Goal: Information Seeking & Learning: Learn about a topic

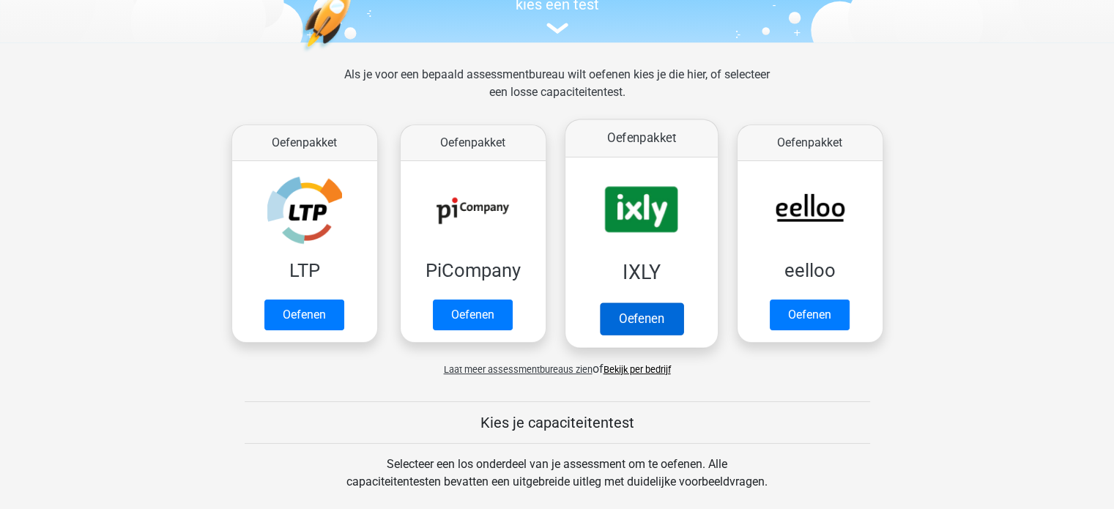
scroll to position [220, 0]
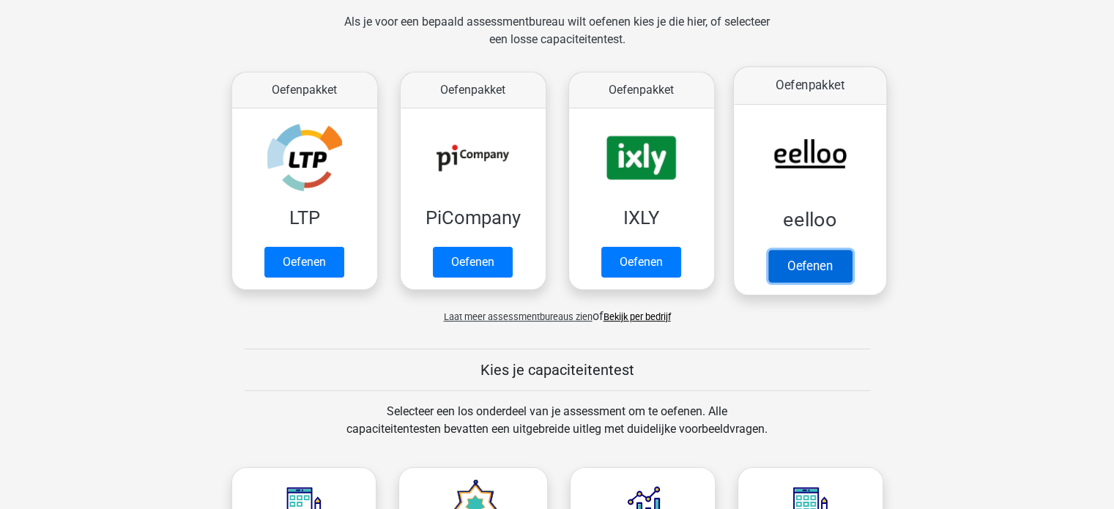
click at [826, 265] on link "Oefenen" at bounding box center [810, 266] width 84 height 32
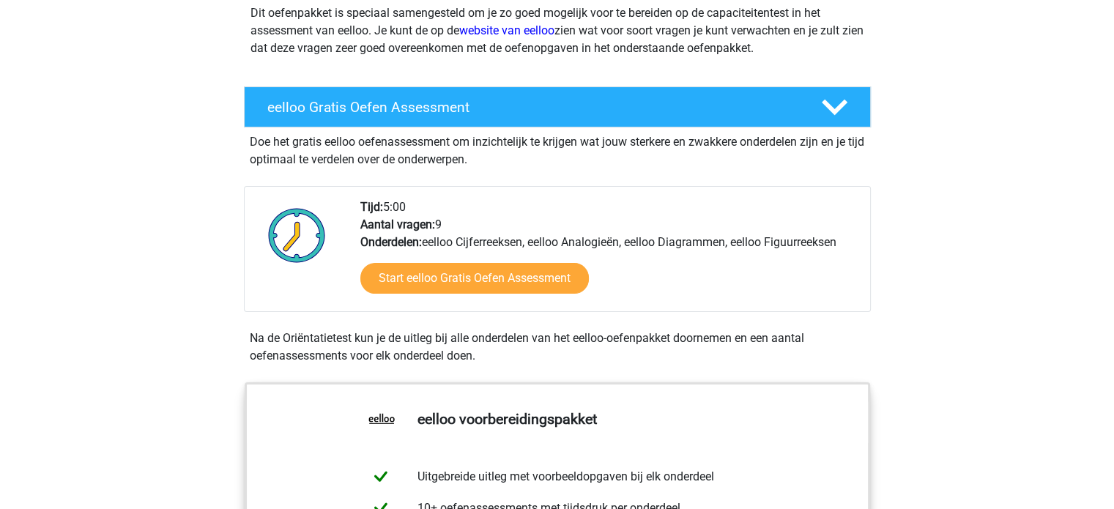
scroll to position [220, 0]
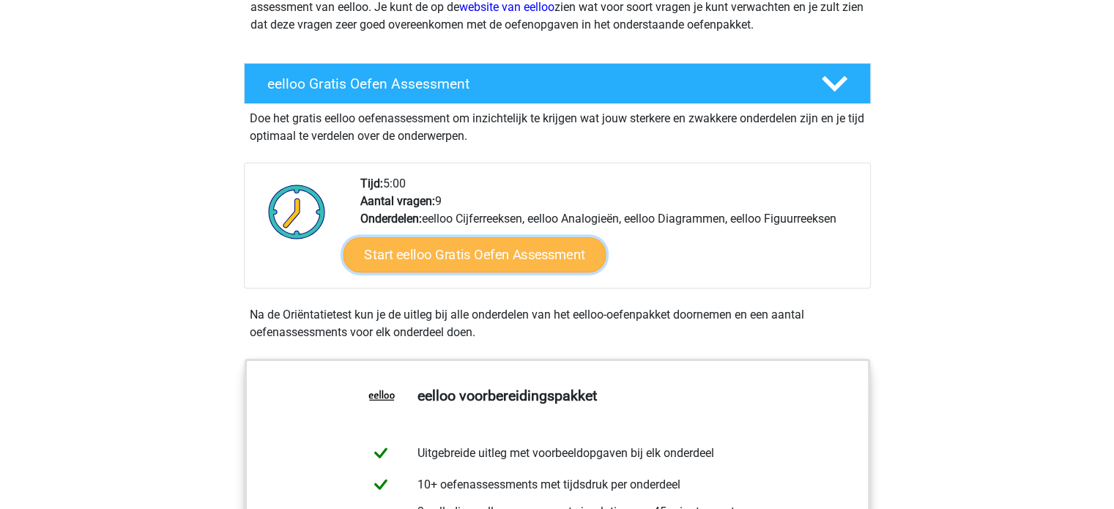
click at [496, 259] on link "Start eelloo Gratis Oefen Assessment" at bounding box center [474, 254] width 263 height 35
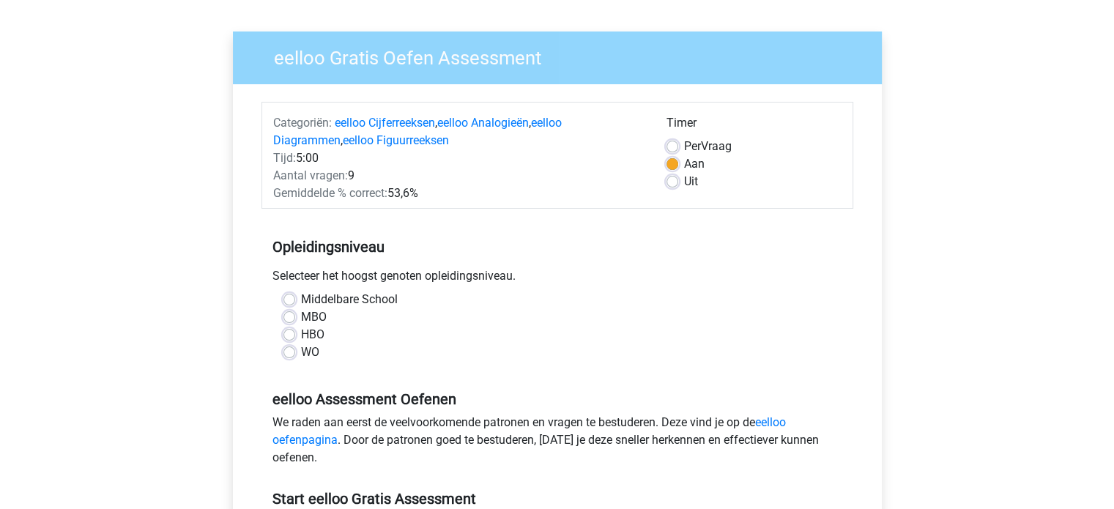
scroll to position [146, 0]
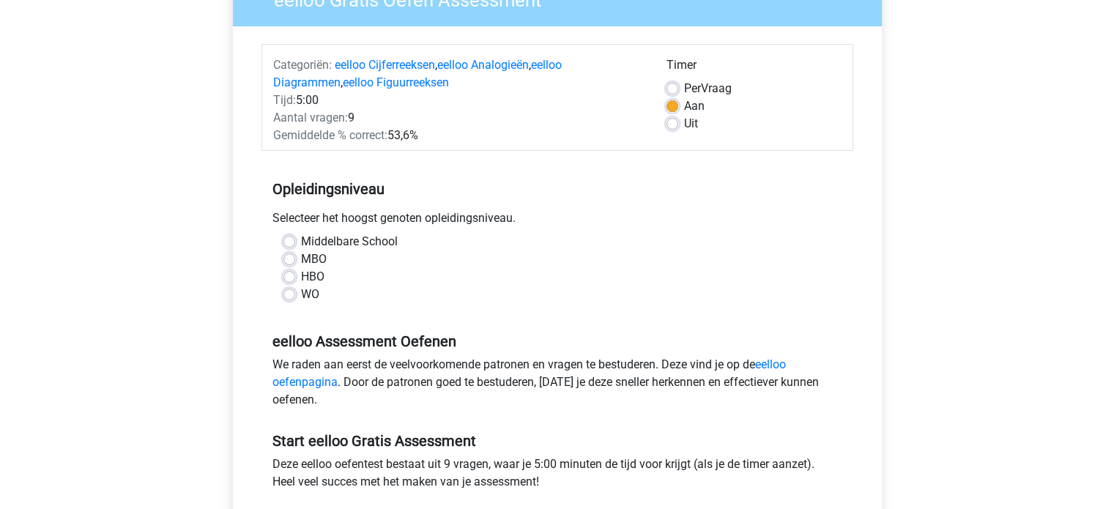
click at [301, 259] on label "MBO" at bounding box center [314, 260] width 26 height 18
click at [286, 259] on input "MBO" at bounding box center [289, 258] width 12 height 15
radio input "true"
click at [301, 280] on label "HBO" at bounding box center [312, 277] width 23 height 18
click at [292, 280] on input "HBO" at bounding box center [289, 275] width 12 height 15
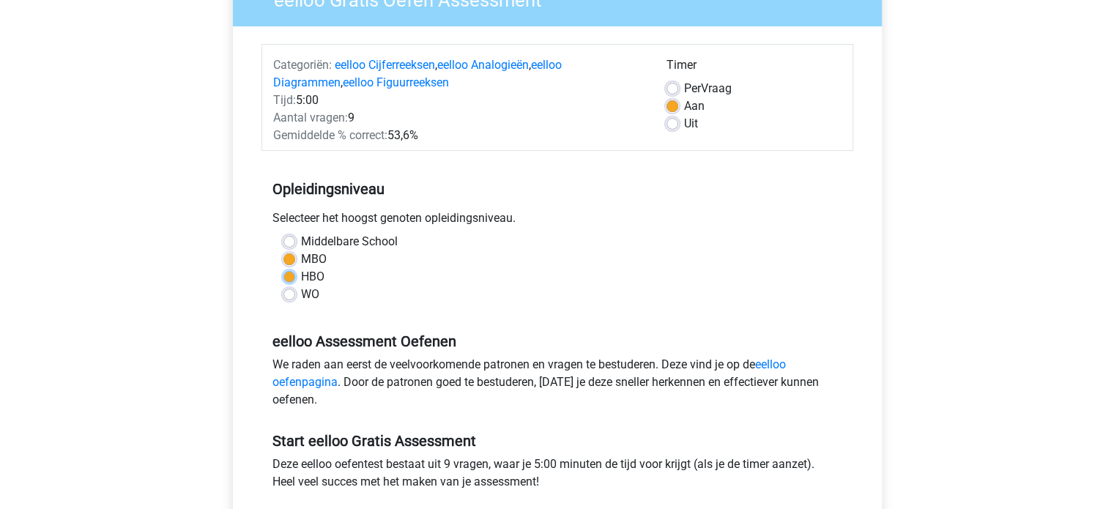
radio input "true"
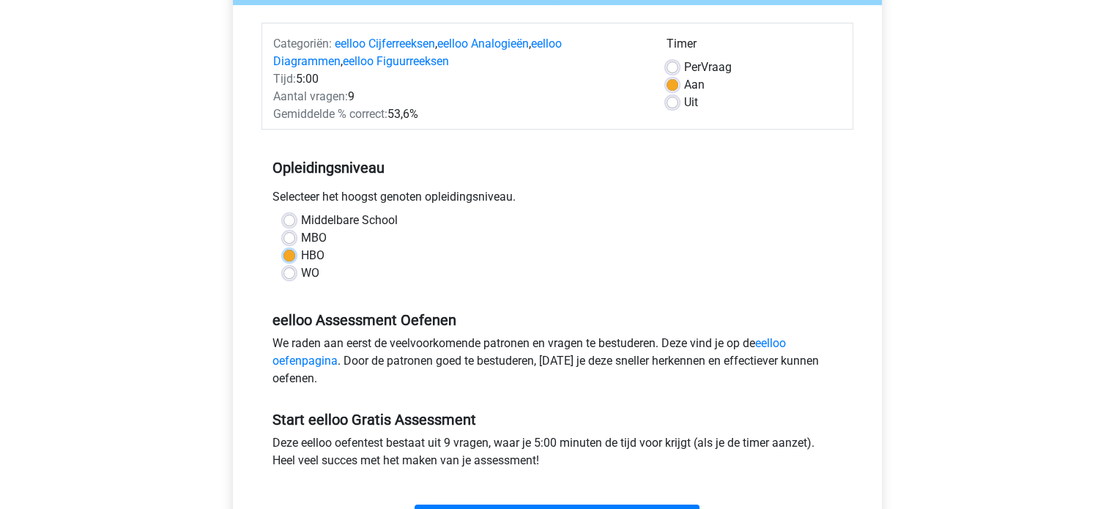
scroll to position [513, 0]
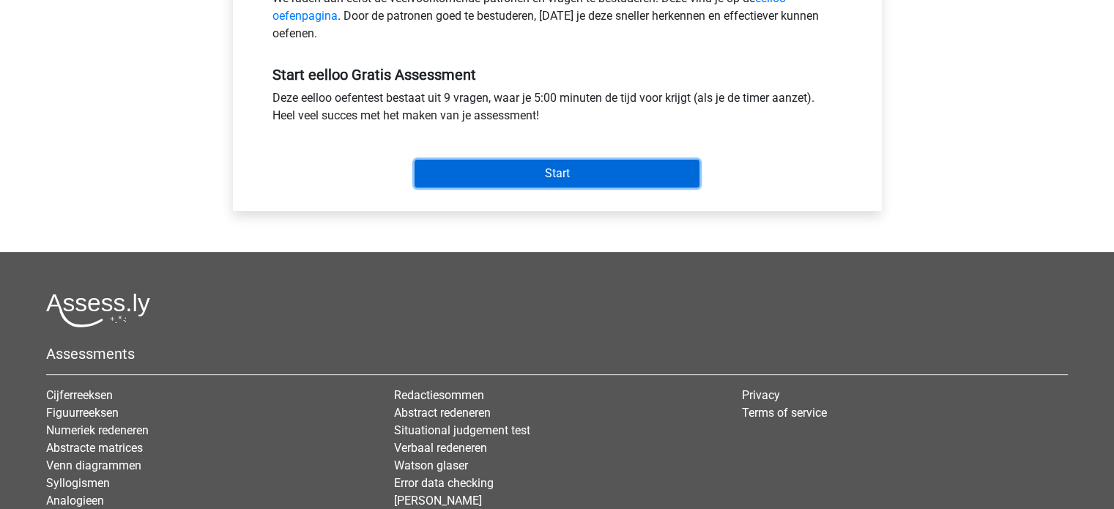
click at [566, 174] on input "Start" at bounding box center [557, 174] width 285 height 28
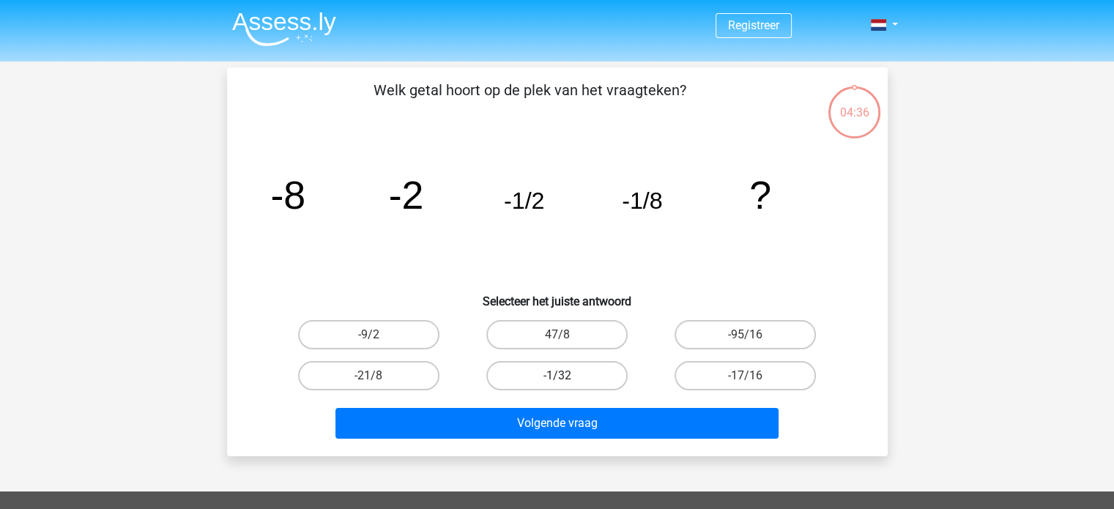
click at [568, 375] on label "-1/32" at bounding box center [556, 375] width 141 height 29
click at [566, 376] on input "-1/32" at bounding box center [562, 381] width 10 height 10
radio input "true"
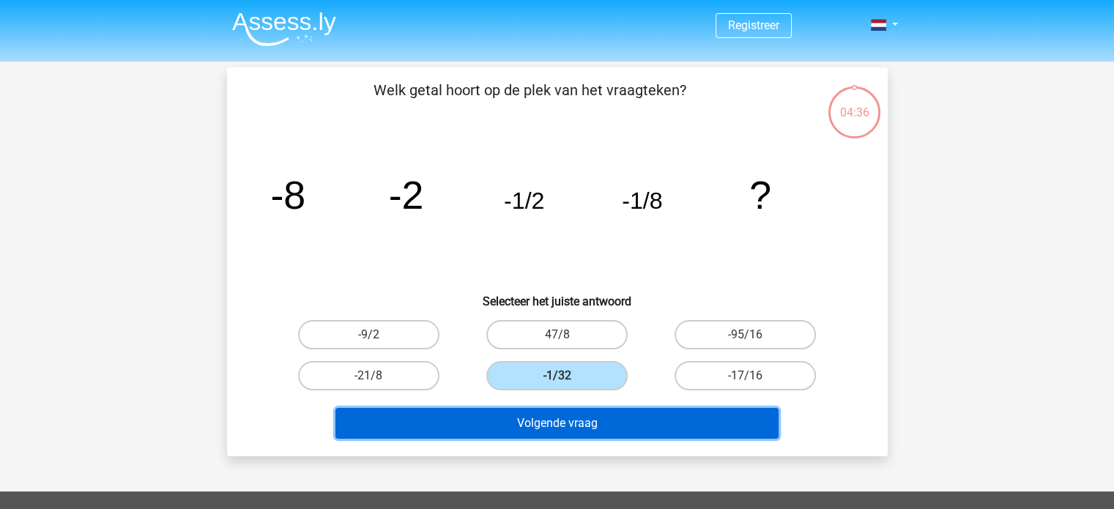
click at [570, 426] on button "Volgende vraag" at bounding box center [556, 423] width 443 height 31
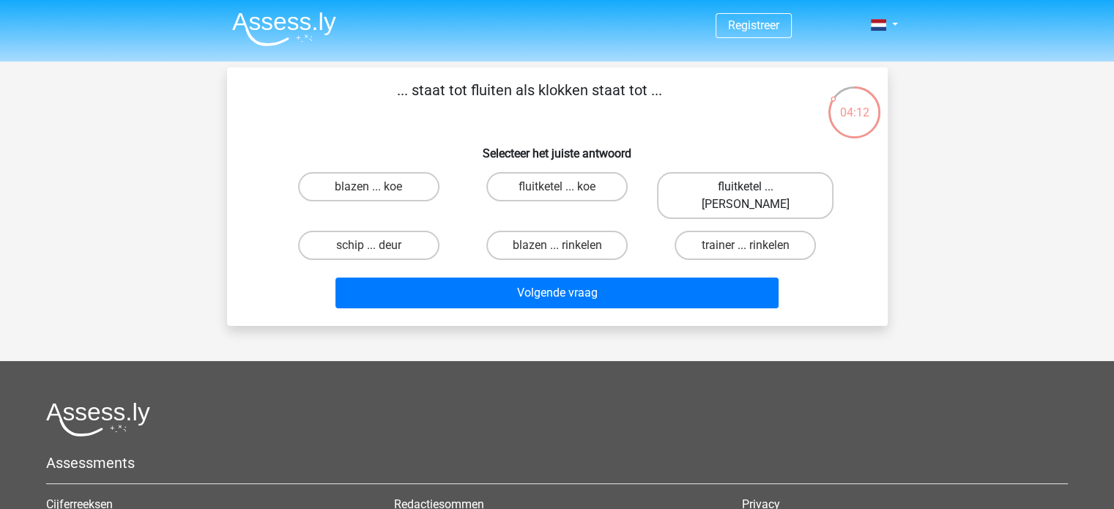
drag, startPoint x: 715, startPoint y: 189, endPoint x: 709, endPoint y: 196, distance: 9.4
click at [709, 196] on label "fluitketel ... luiden" at bounding box center [745, 195] width 177 height 47
click at [746, 196] on input "fluitketel ... luiden" at bounding box center [751, 192] width 10 height 10
radio input "true"
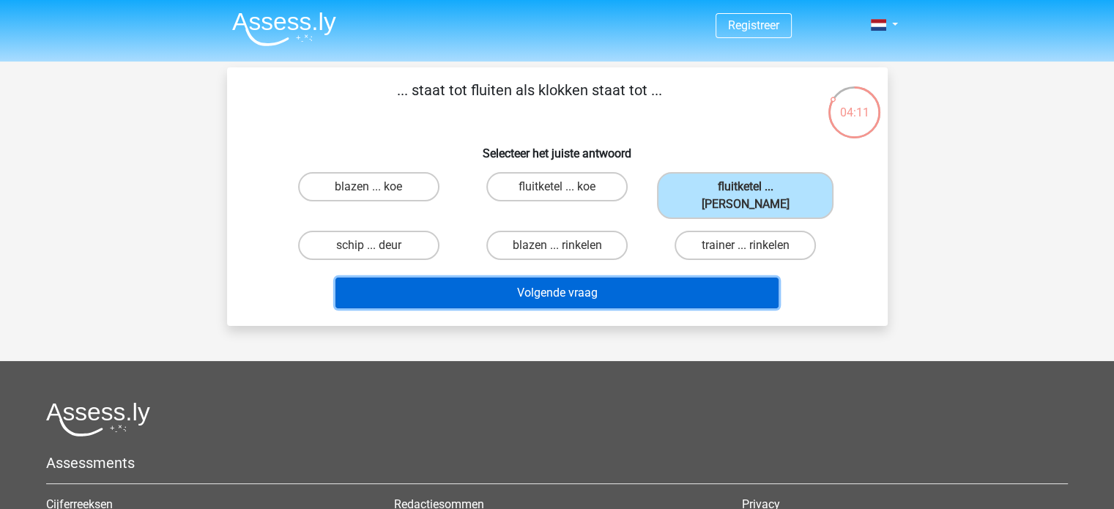
click at [637, 279] on button "Volgende vraag" at bounding box center [556, 293] width 443 height 31
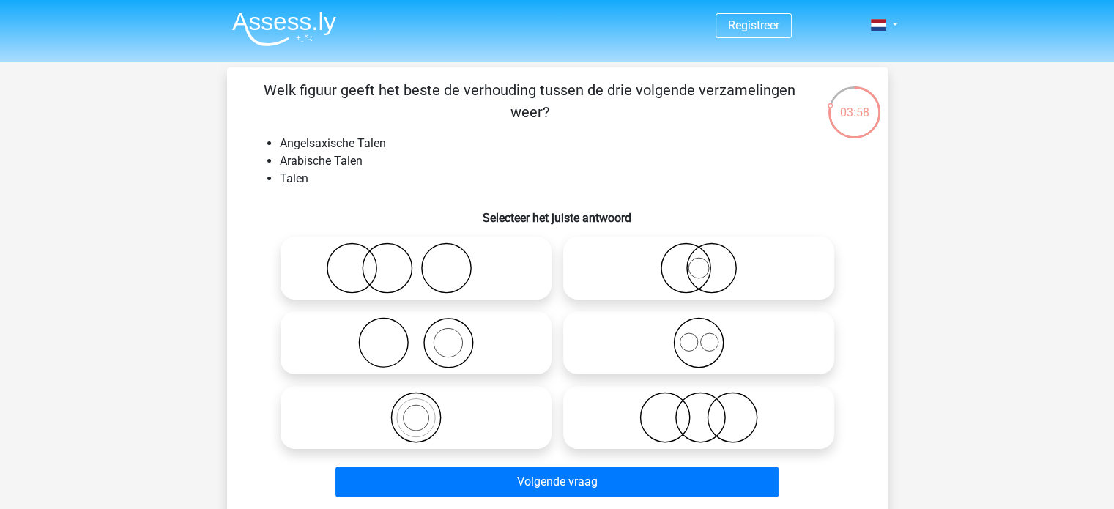
click at [693, 339] on icon at bounding box center [698, 342] width 259 height 51
click at [699, 335] on input "radio" at bounding box center [704, 331] width 10 height 10
radio input "true"
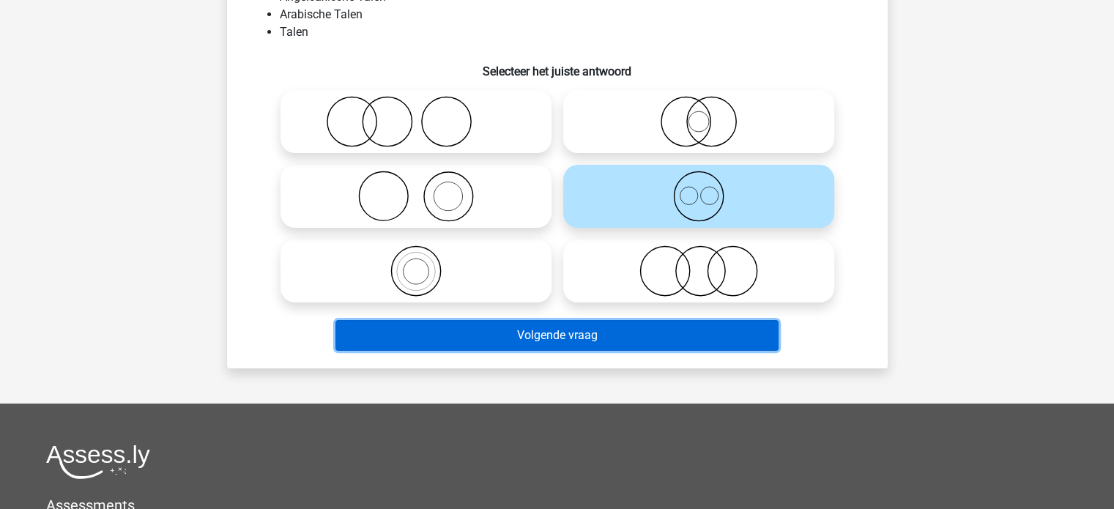
click at [593, 344] on button "Volgende vraag" at bounding box center [556, 335] width 443 height 31
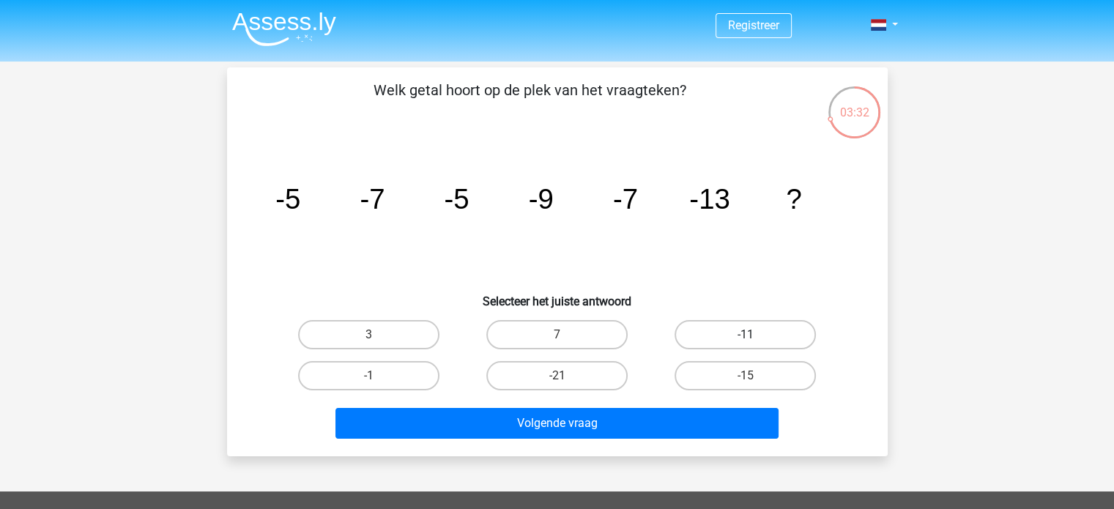
drag, startPoint x: 772, startPoint y: 338, endPoint x: 781, endPoint y: 341, distance: 9.5
click at [773, 339] on label "-11" at bounding box center [745, 334] width 141 height 29
click at [755, 339] on input "-11" at bounding box center [751, 340] width 10 height 10
radio input "true"
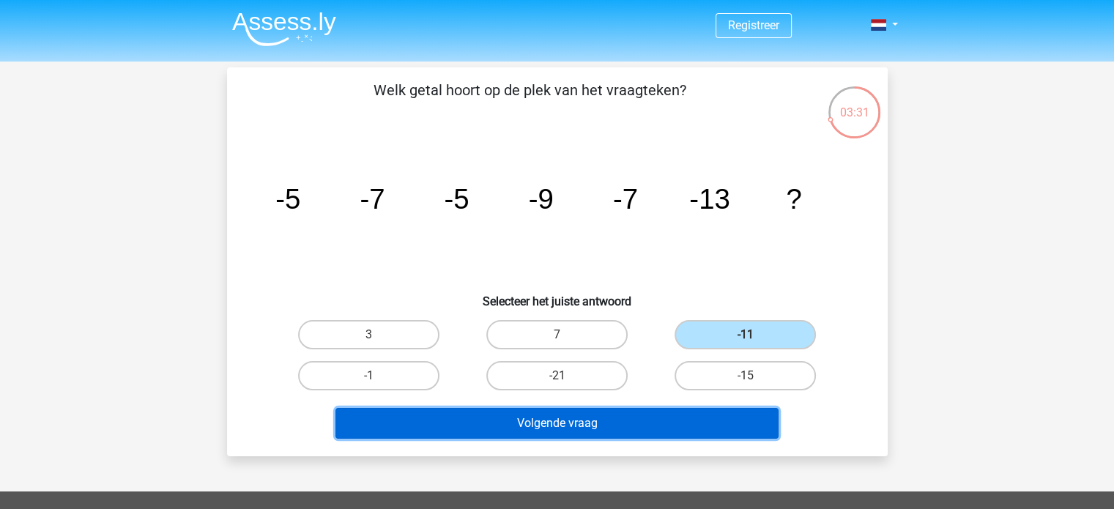
click at [685, 424] on button "Volgende vraag" at bounding box center [556, 423] width 443 height 31
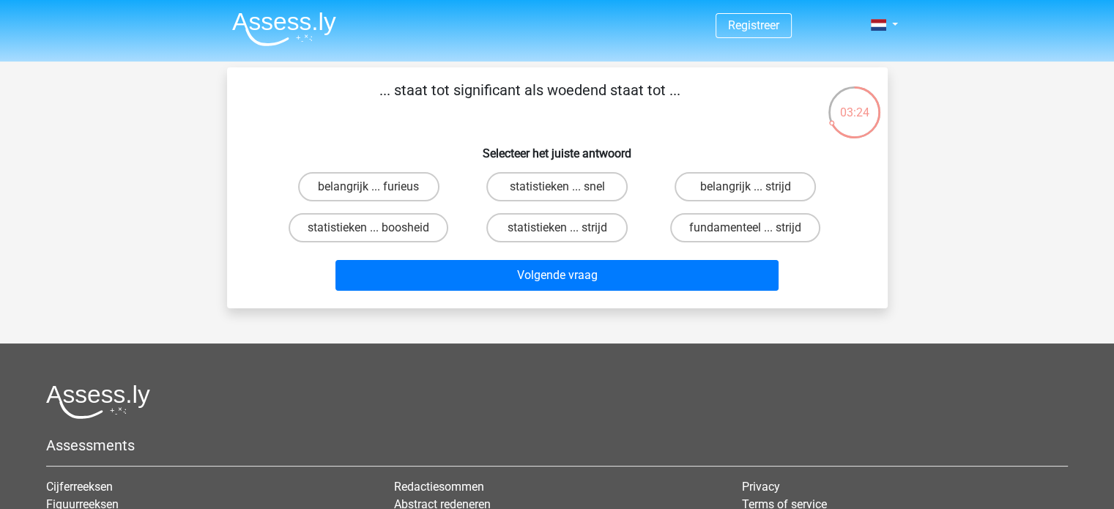
click at [376, 188] on input "belangrijk ... furieus" at bounding box center [373, 192] width 10 height 10
radio input "true"
click at [572, 235] on label "statistieken ... strijd" at bounding box center [556, 227] width 141 height 29
click at [566, 235] on input "statistieken ... strijd" at bounding box center [562, 233] width 10 height 10
radio input "true"
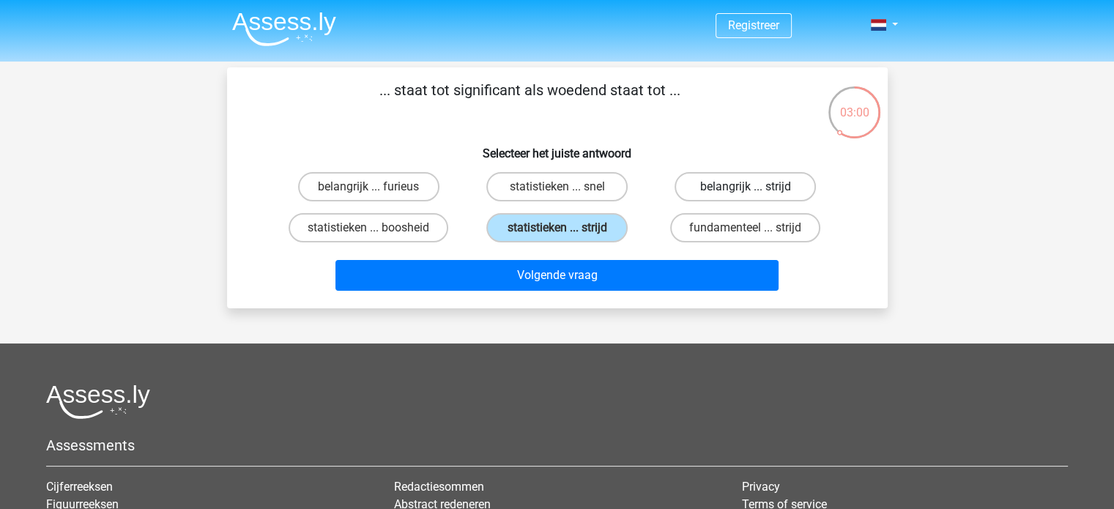
click at [736, 193] on label "belangrijk ... strijd" at bounding box center [745, 186] width 141 height 29
click at [746, 193] on input "belangrijk ... strijd" at bounding box center [751, 192] width 10 height 10
radio input "true"
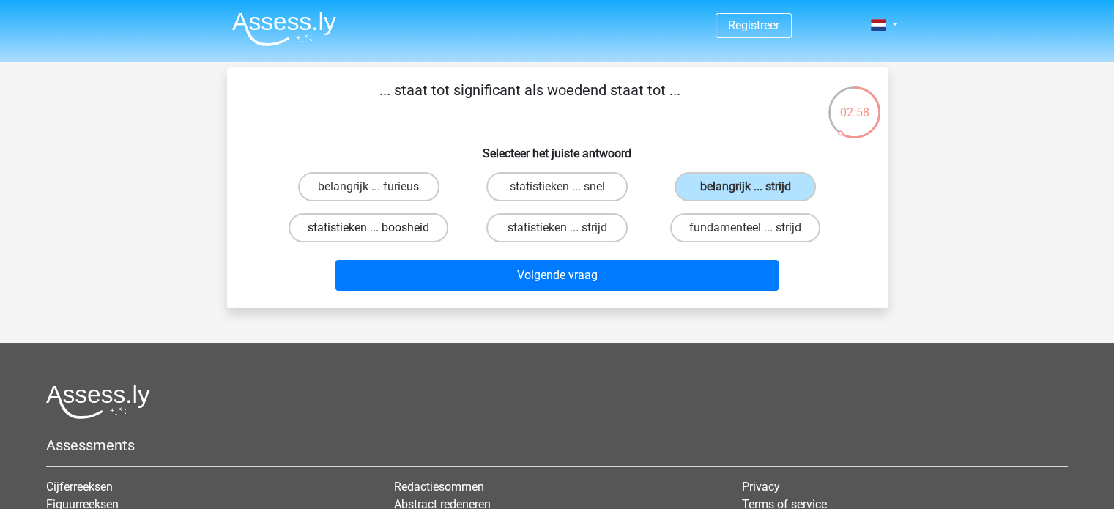
click at [398, 230] on label "statistieken ... boosheid" at bounding box center [369, 227] width 160 height 29
click at [378, 230] on input "statistieken ... boosheid" at bounding box center [373, 233] width 10 height 10
radio input "true"
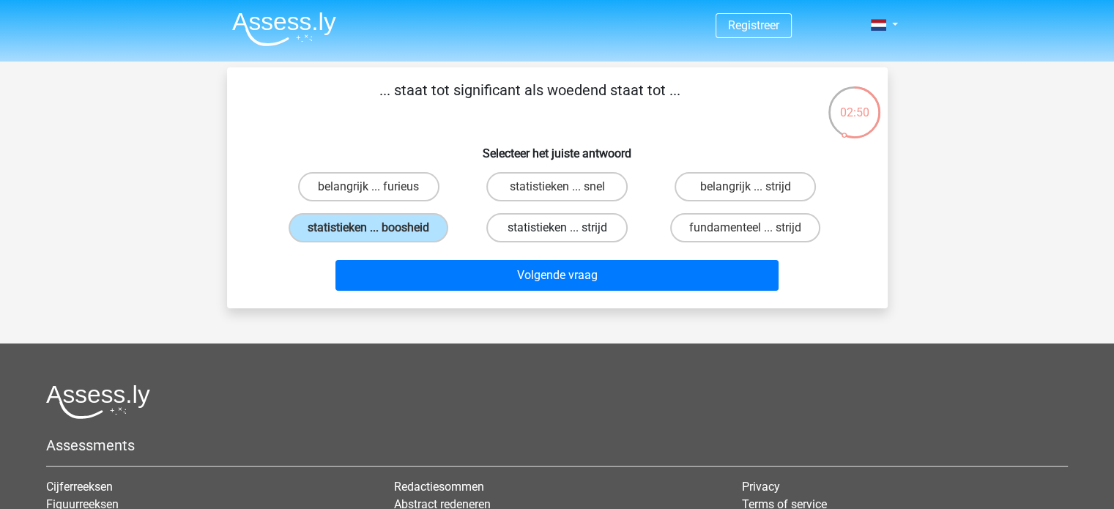
click at [566, 222] on label "statistieken ... strijd" at bounding box center [556, 227] width 141 height 29
click at [566, 228] on input "statistieken ... strijd" at bounding box center [562, 233] width 10 height 10
radio input "true"
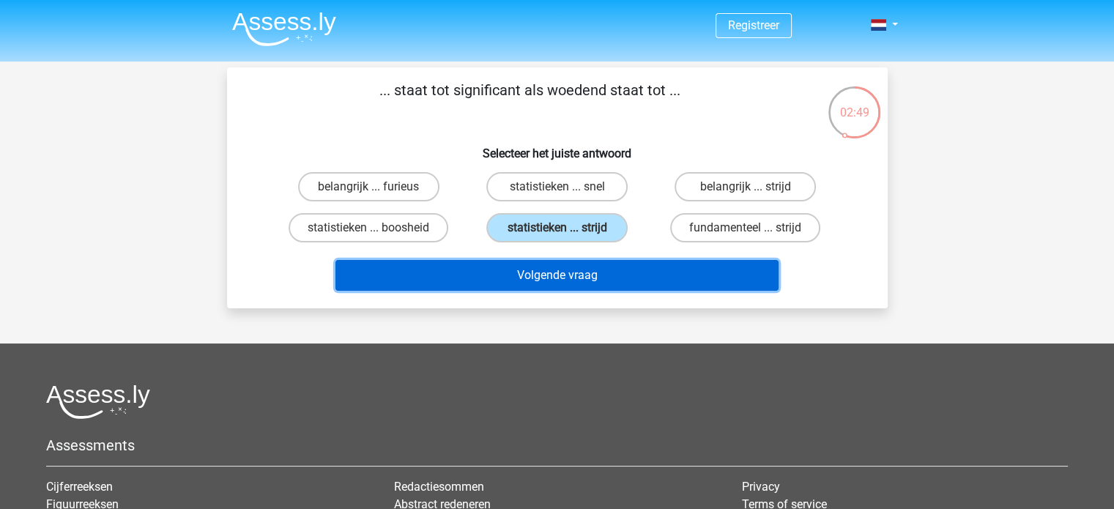
click at [568, 290] on button "Volgende vraag" at bounding box center [556, 275] width 443 height 31
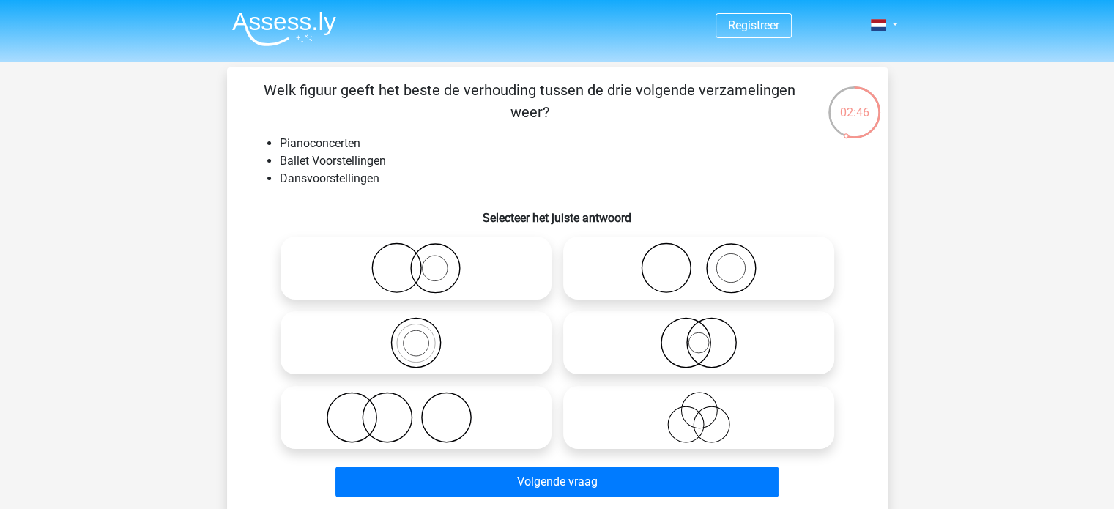
click at [335, 139] on li "Pianoconcerten" at bounding box center [572, 144] width 585 height 18
click at [332, 155] on li "Ballet Voorstellingen" at bounding box center [572, 161] width 585 height 18
drag, startPoint x: 332, startPoint y: 155, endPoint x: 334, endPoint y: 163, distance: 8.4
click at [332, 155] on li "Ballet Voorstellingen" at bounding box center [572, 161] width 585 height 18
click at [335, 182] on li "Dansvoorstellingen" at bounding box center [572, 179] width 585 height 18
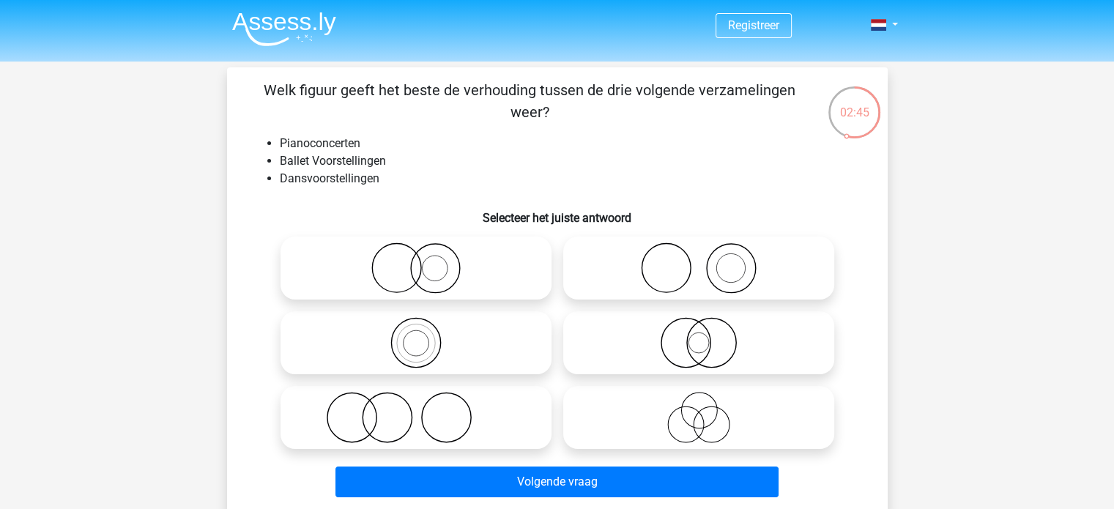
drag, startPoint x: 335, startPoint y: 182, endPoint x: 356, endPoint y: 179, distance: 20.6
click at [336, 182] on li "Dansvoorstellingen" at bounding box center [572, 179] width 585 height 18
drag, startPoint x: 403, startPoint y: 180, endPoint x: 271, endPoint y: 187, distance: 132.0
click at [280, 187] on li "Dansvoorstellingen" at bounding box center [572, 179] width 585 height 18
drag, startPoint x: 403, startPoint y: 147, endPoint x: 281, endPoint y: 138, distance: 122.7
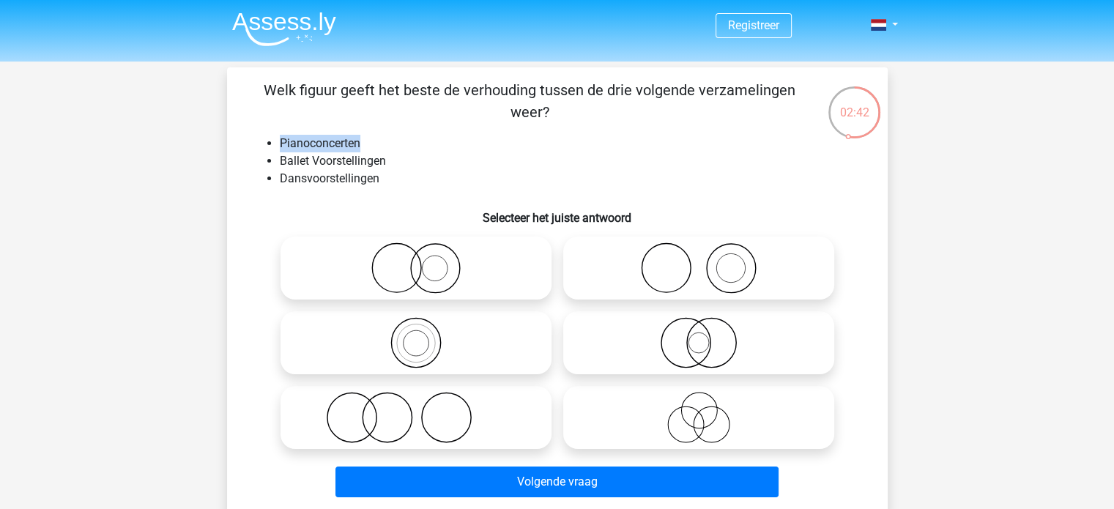
click at [281, 138] on li "Pianoconcerten" at bounding box center [572, 144] width 585 height 18
click at [370, 400] on circle at bounding box center [387, 417] width 49 height 49
click at [416, 401] on input "radio" at bounding box center [421, 406] width 10 height 10
radio input "true"
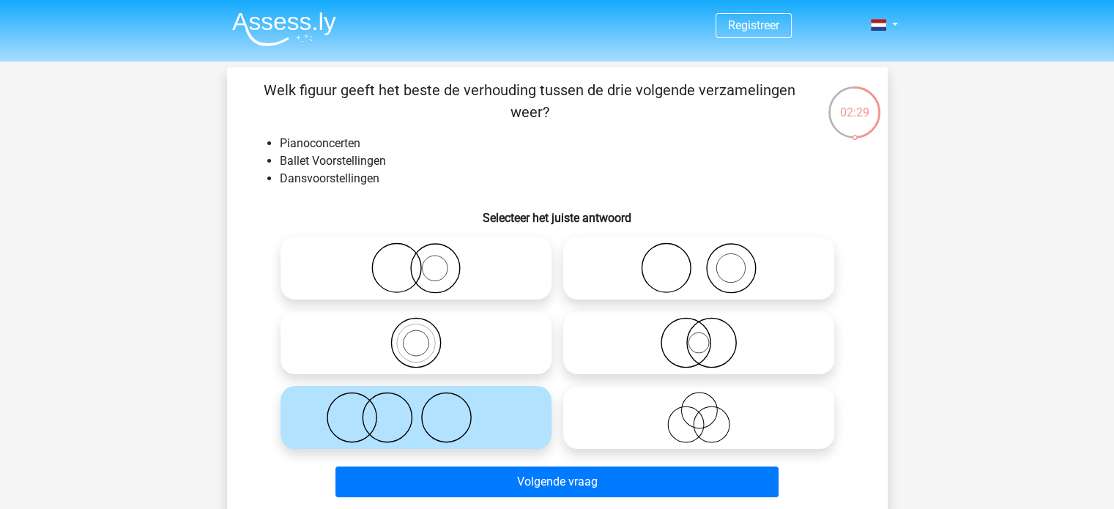
click at [761, 274] on icon at bounding box center [698, 267] width 259 height 51
click at [708, 261] on input "radio" at bounding box center [704, 256] width 10 height 10
radio input "true"
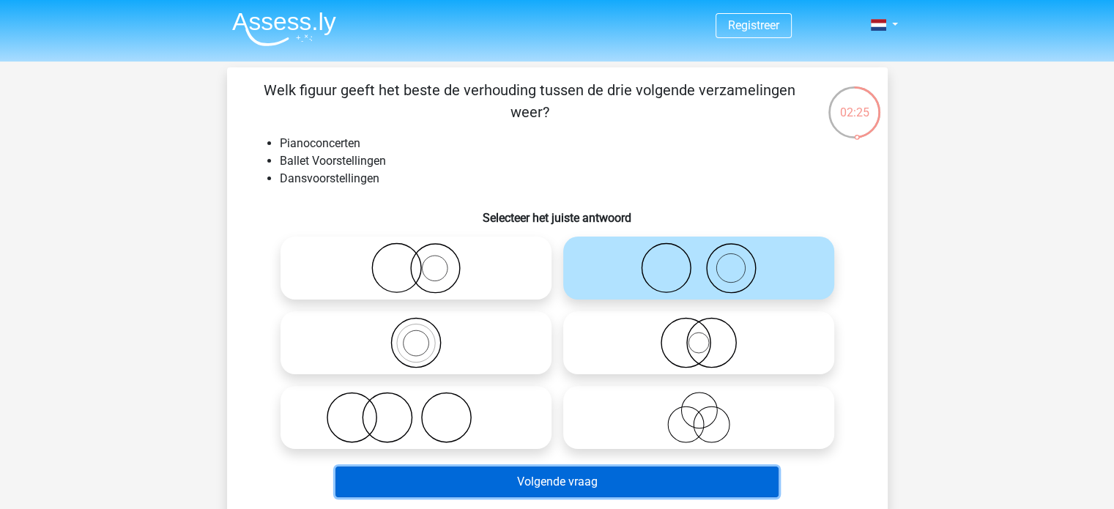
click at [437, 480] on button "Volgende vraag" at bounding box center [556, 482] width 443 height 31
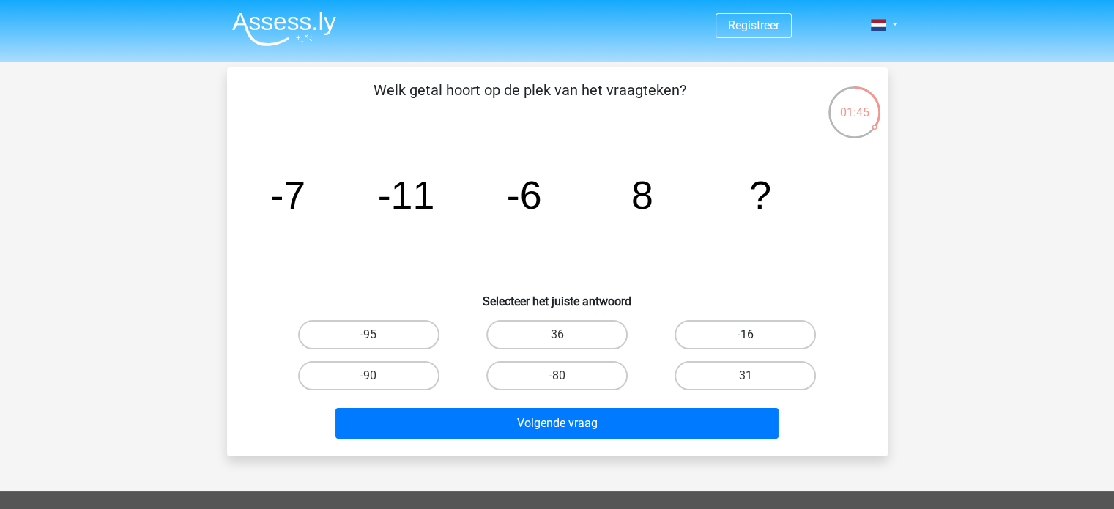
click at [710, 335] on label "-16" at bounding box center [745, 334] width 141 height 29
click at [746, 335] on input "-16" at bounding box center [751, 340] width 10 height 10
radio input "true"
drag, startPoint x: 605, startPoint y: 199, endPoint x: 588, endPoint y: 209, distance: 20.1
click at [604, 199] on icon "image/svg+xml -7 -11 -6 8 ?" at bounding box center [557, 209] width 590 height 148
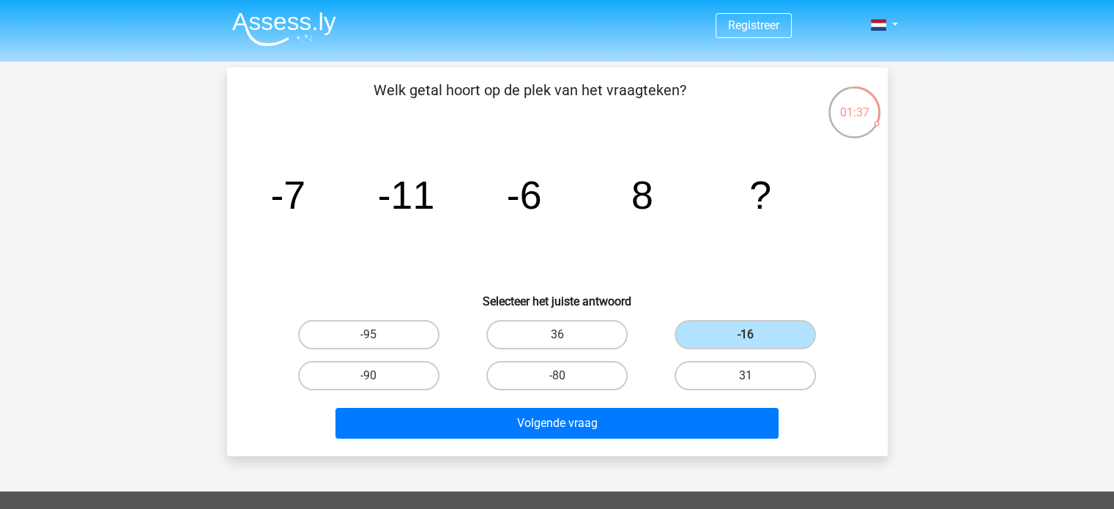
click at [409, 201] on tspan "-11" at bounding box center [405, 195] width 57 height 44
click at [525, 188] on tspan "-6" at bounding box center [523, 195] width 35 height 44
click at [618, 186] on icon "image/svg+xml -7 -11 -6 8 ?" at bounding box center [557, 209] width 590 height 148
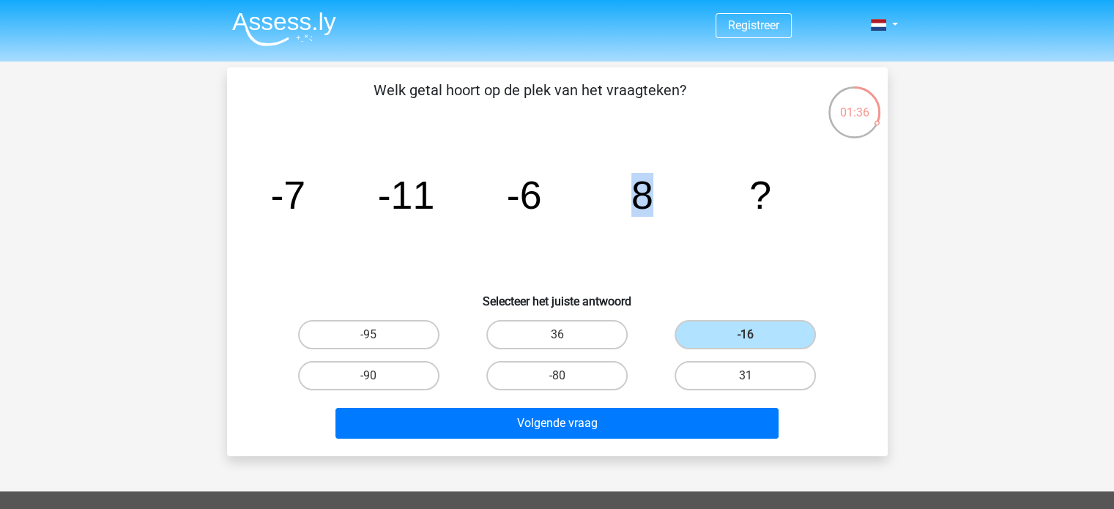
click at [617, 190] on icon "image/svg+xml -7 -11 -6 8 ?" at bounding box center [557, 209] width 590 height 148
click at [432, 191] on tspan "-11" at bounding box center [405, 195] width 57 height 44
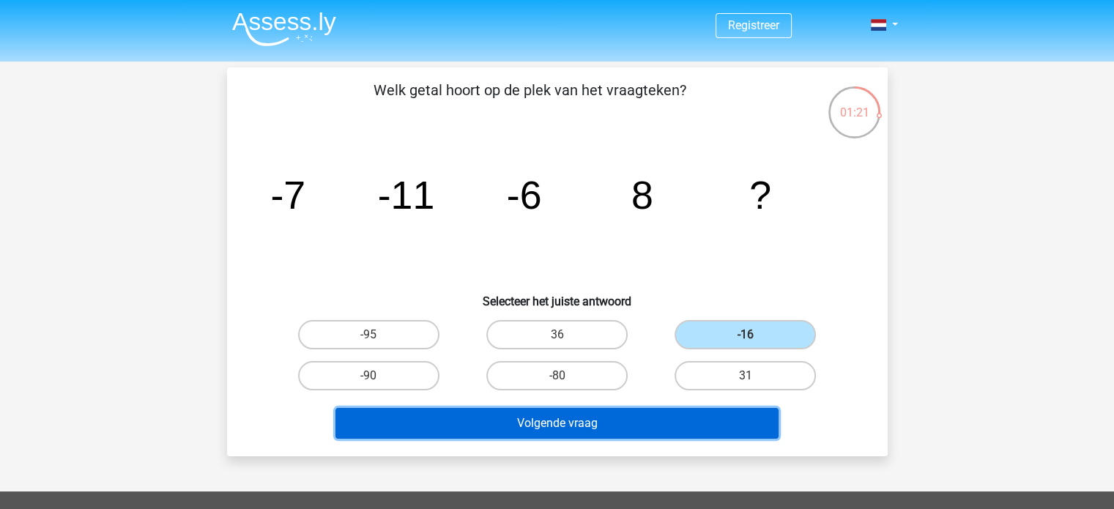
click at [613, 417] on button "Volgende vraag" at bounding box center [556, 423] width 443 height 31
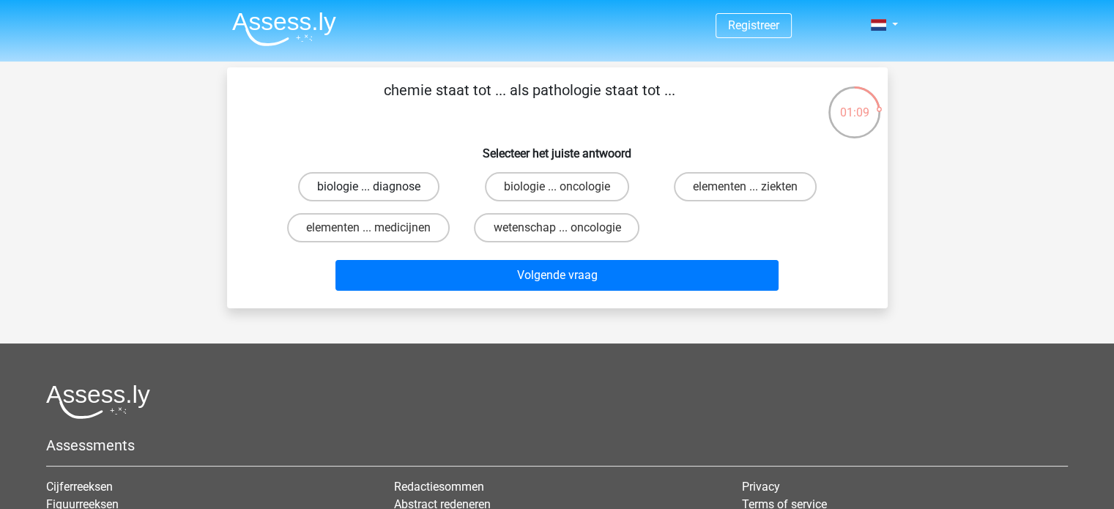
click at [429, 183] on label "biologie ... diagnose" at bounding box center [368, 186] width 141 height 29
click at [378, 187] on input "biologie ... diagnose" at bounding box center [373, 192] width 10 height 10
radio input "true"
click at [519, 226] on label "wetenschap ... oncologie" at bounding box center [557, 227] width 166 height 29
click at [557, 228] on input "wetenschap ... oncologie" at bounding box center [562, 233] width 10 height 10
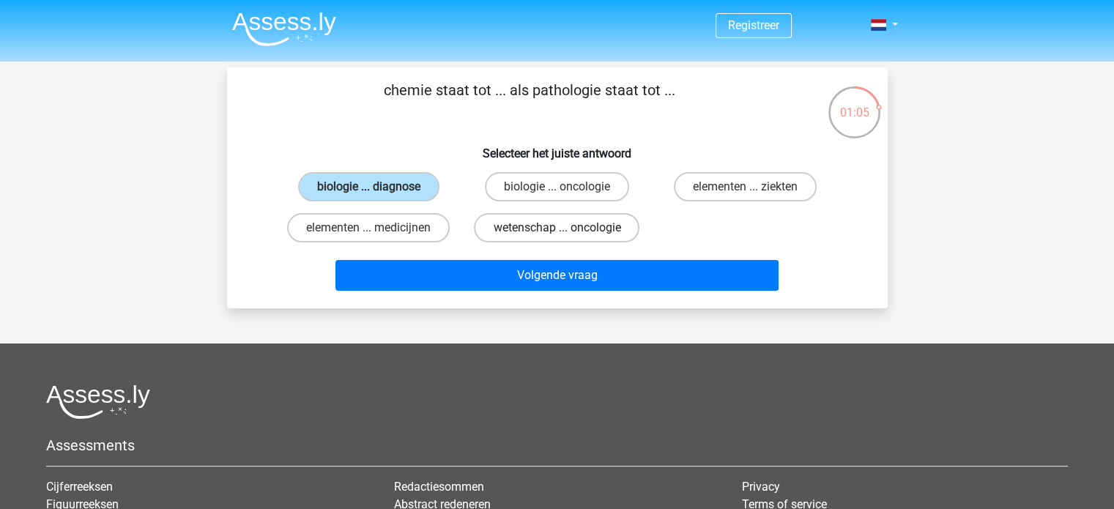
radio input "true"
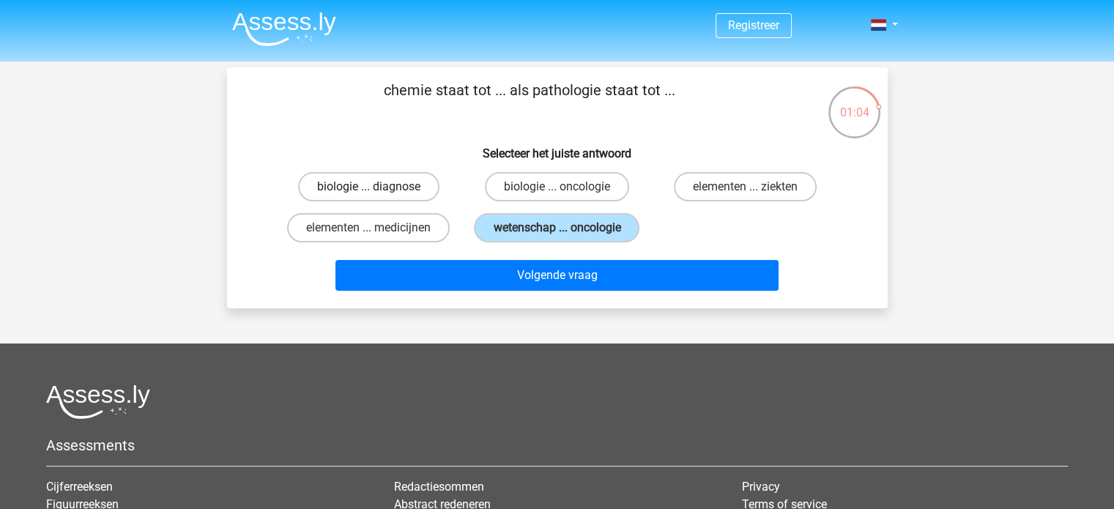
click at [362, 194] on label "biologie ... diagnose" at bounding box center [368, 186] width 141 height 29
click at [368, 194] on input "biologie ... diagnose" at bounding box center [373, 192] width 10 height 10
radio input "true"
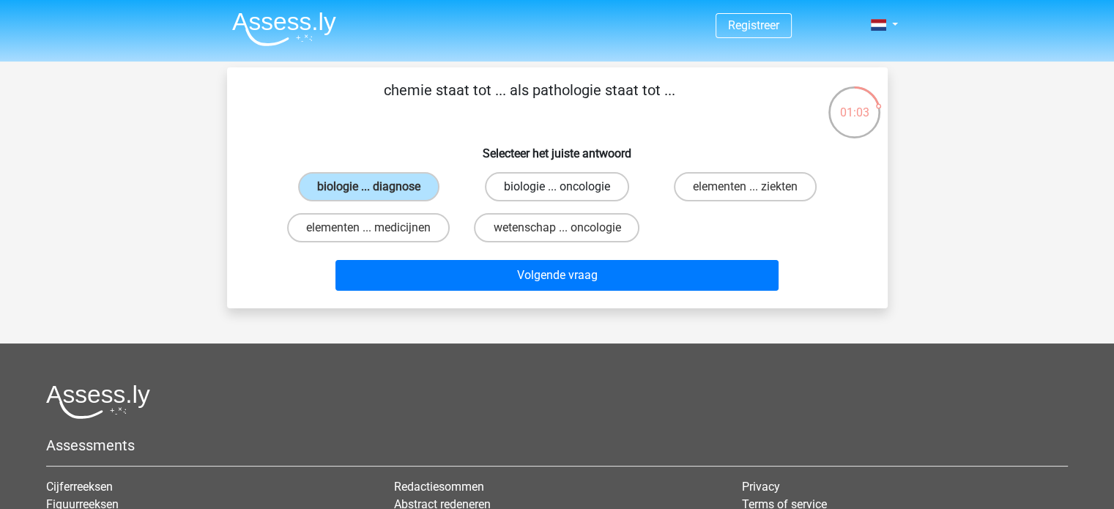
click at [546, 182] on label "biologie ... oncologie" at bounding box center [557, 186] width 144 height 29
click at [557, 187] on input "biologie ... oncologie" at bounding box center [562, 192] width 10 height 10
radio input "true"
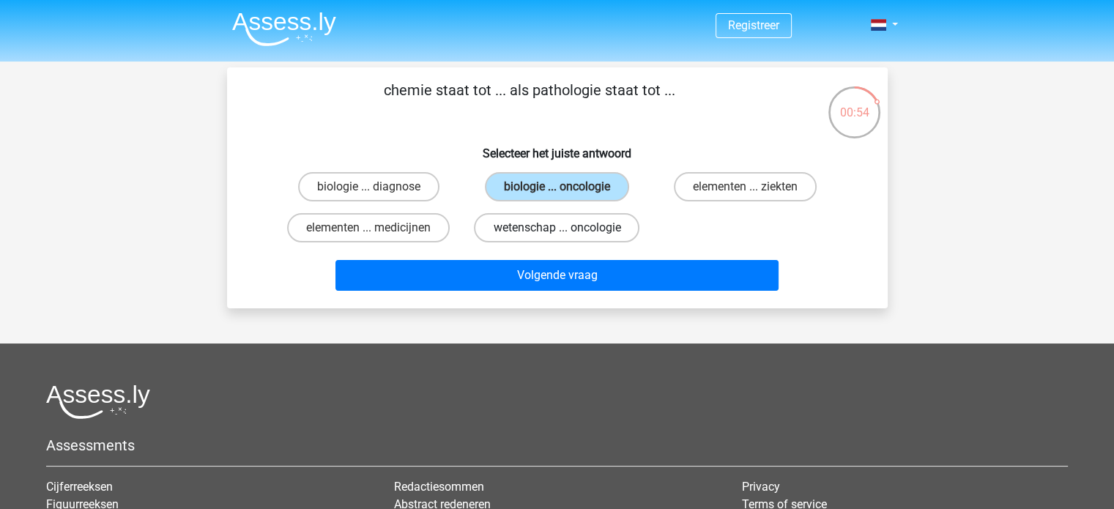
click at [541, 237] on label "wetenschap ... oncologie" at bounding box center [557, 227] width 166 height 29
click at [557, 237] on input "wetenschap ... oncologie" at bounding box center [562, 233] width 10 height 10
radio input "true"
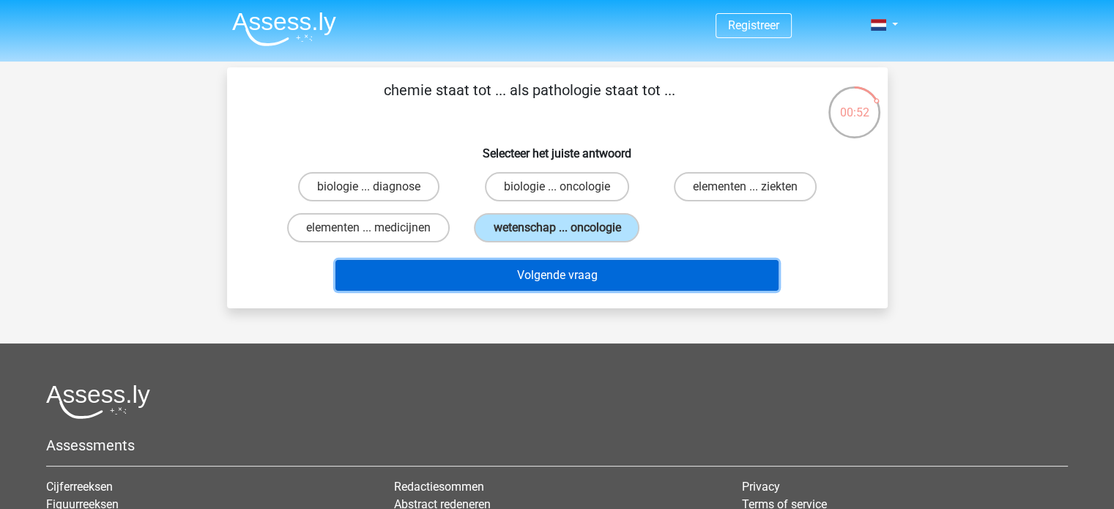
click at [526, 280] on button "Volgende vraag" at bounding box center [556, 275] width 443 height 31
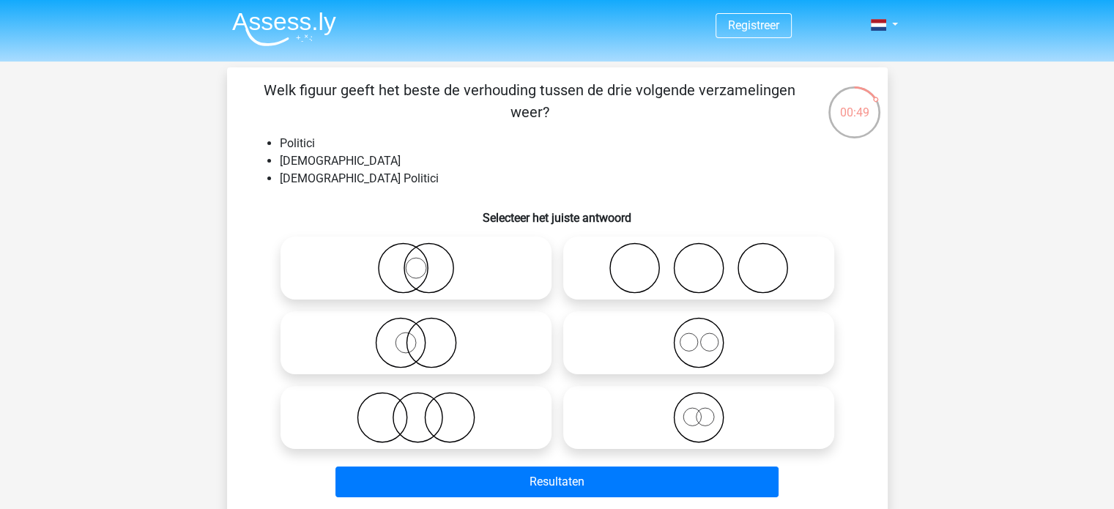
click at [314, 159] on li "[DEMOGRAPHIC_DATA]" at bounding box center [572, 161] width 585 height 18
click at [327, 193] on div "Welk figuur geeft het beste de verhouding tussen de drie volgende verzamelingen…" at bounding box center [557, 291] width 649 height 424
click at [332, 182] on li "[DEMOGRAPHIC_DATA] Politici" at bounding box center [572, 179] width 585 height 18
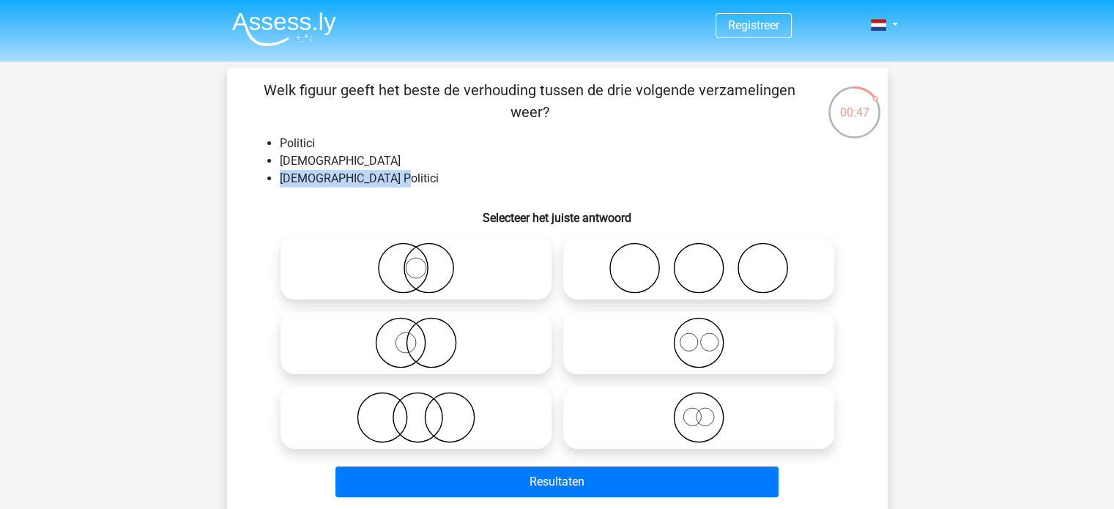
drag, startPoint x: 407, startPoint y: 174, endPoint x: 270, endPoint y: 179, distance: 137.1
click at [280, 179] on li "[DEMOGRAPHIC_DATA] Politici" at bounding box center [572, 179] width 585 height 18
click at [395, 341] on icon at bounding box center [415, 342] width 259 height 51
click at [416, 335] on input "radio" at bounding box center [421, 331] width 10 height 10
radio input "true"
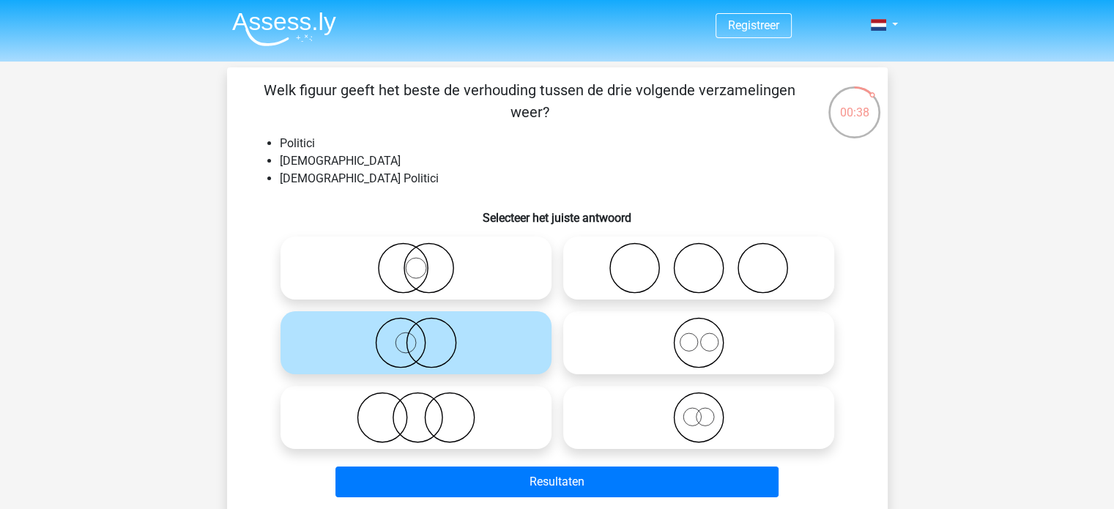
click at [423, 261] on div at bounding box center [416, 268] width 271 height 63
click at [438, 270] on icon at bounding box center [415, 267] width 259 height 51
click at [426, 261] on input "radio" at bounding box center [421, 256] width 10 height 10
radio input "true"
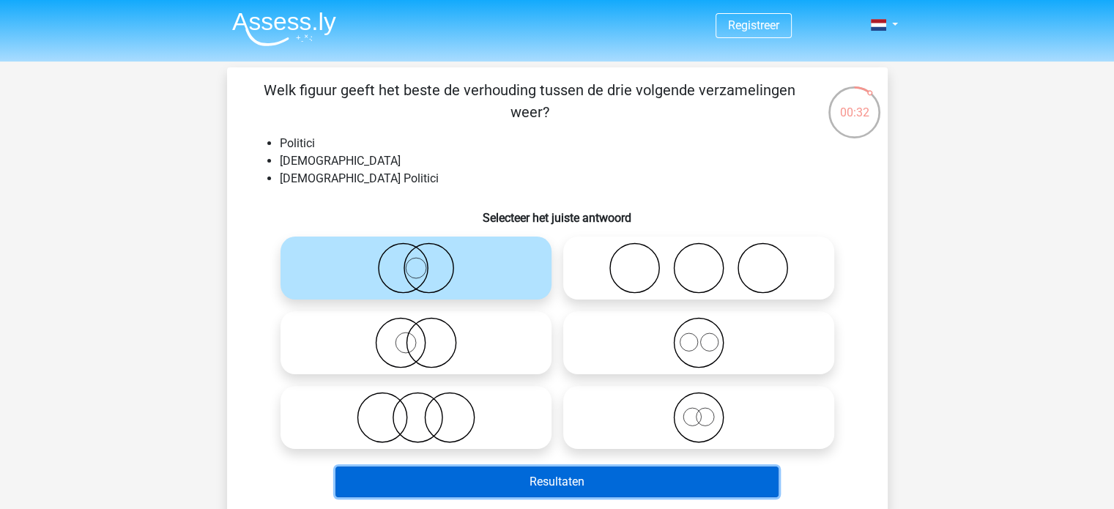
click at [448, 478] on button "Resultaten" at bounding box center [556, 482] width 443 height 31
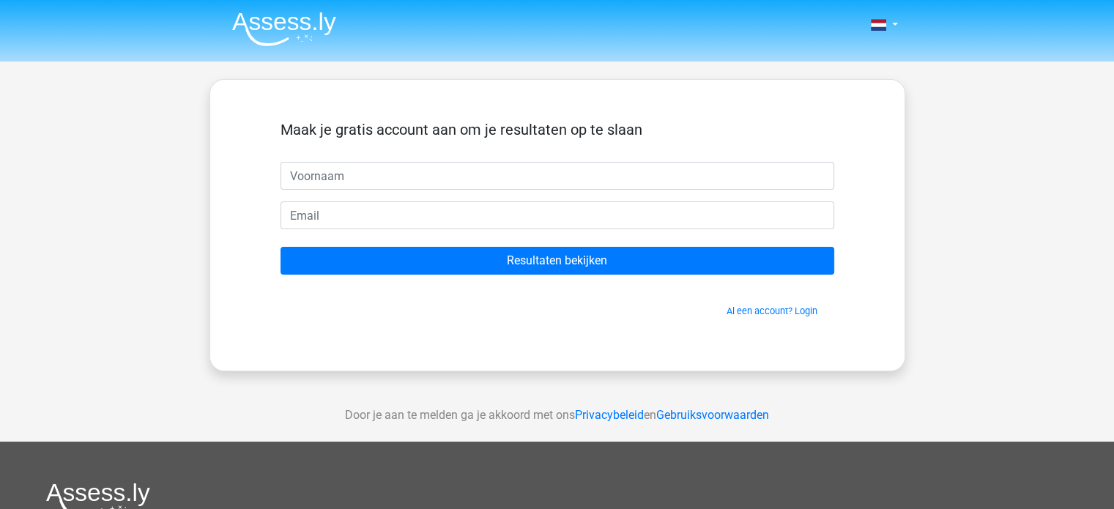
click at [420, 182] on input "text" at bounding box center [558, 176] width 554 height 28
click at [210, 209] on div "Maak je gratis account aan om je resultaten op te slaan Resultaten bekijken Al …" at bounding box center [557, 225] width 696 height 292
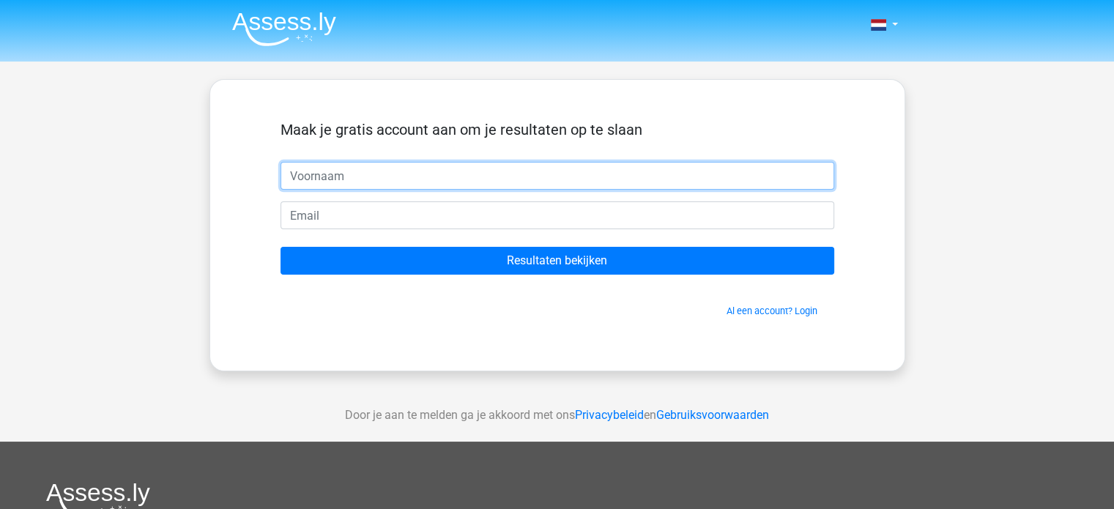
click at [316, 182] on input "text" at bounding box center [558, 176] width 554 height 28
type input "Harmen"
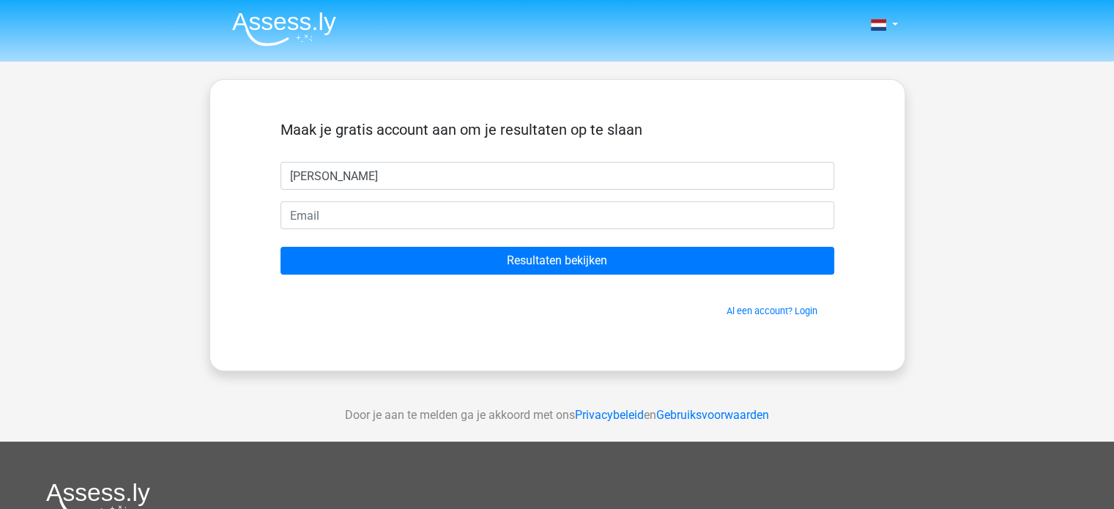
click at [252, 226] on div "Maak je gratis account aan om je resultaten op te slaan Harmen Resultaten bekij…" at bounding box center [557, 225] width 624 height 220
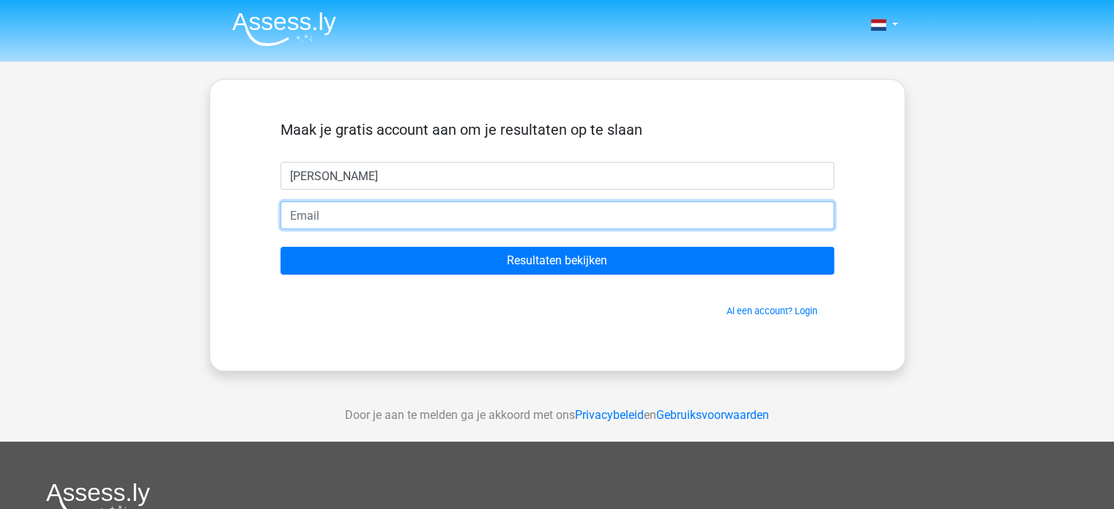
click at [319, 222] on input "email" at bounding box center [558, 215] width 554 height 28
type input "hhooghiemstra@live.com"
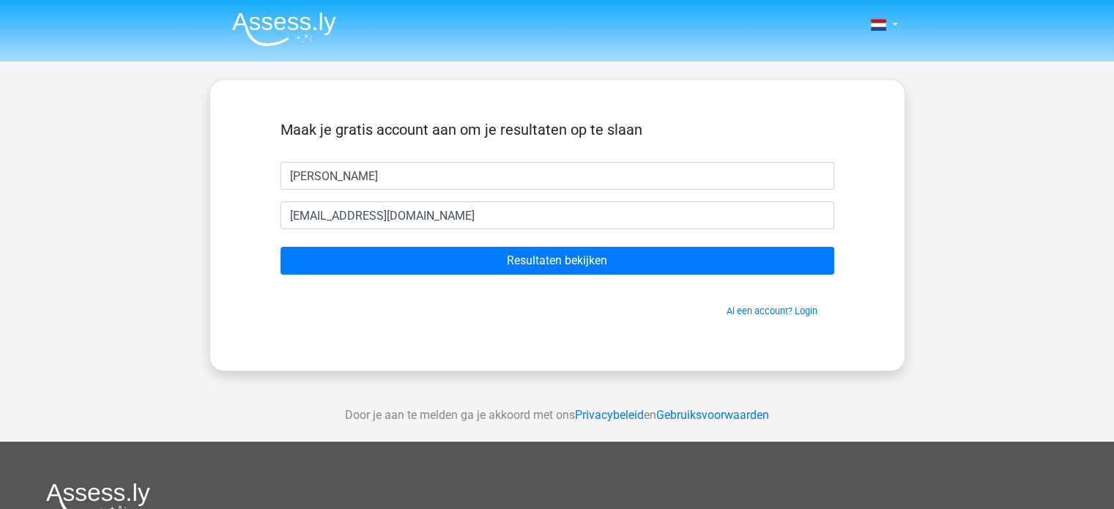
click at [243, 236] on div "Maak je gratis account aan om je resultaten op te slaan Harmen hhooghiemstra@li…" at bounding box center [557, 225] width 696 height 292
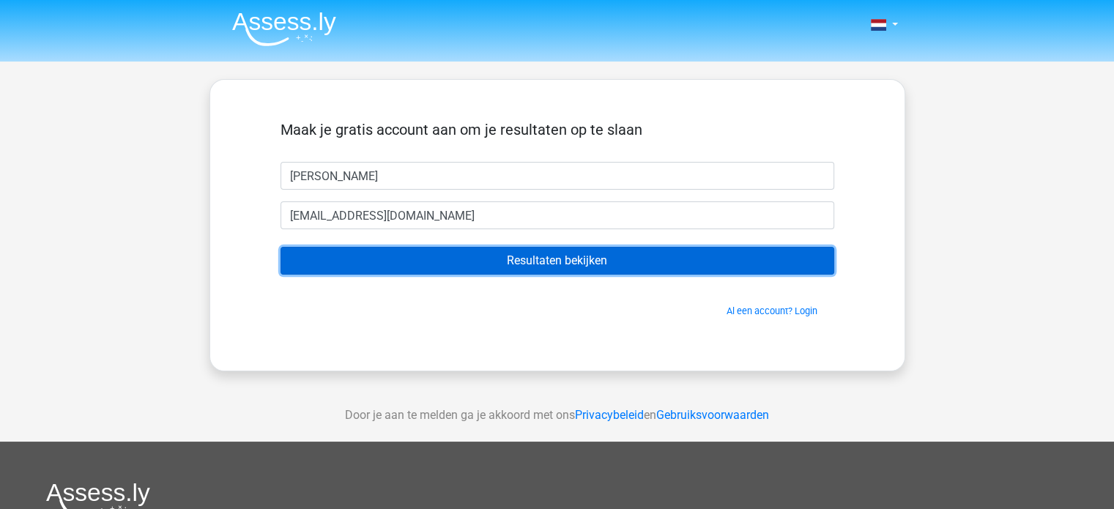
click at [359, 261] on input "Resultaten bekijken" at bounding box center [558, 261] width 554 height 28
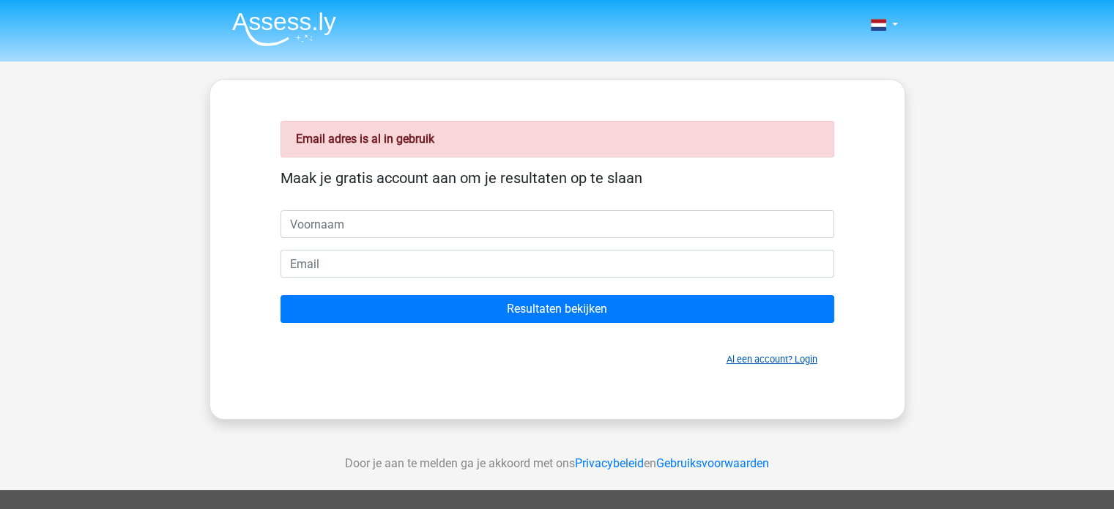
click at [747, 355] on link "Al een account? Login" at bounding box center [772, 359] width 91 height 11
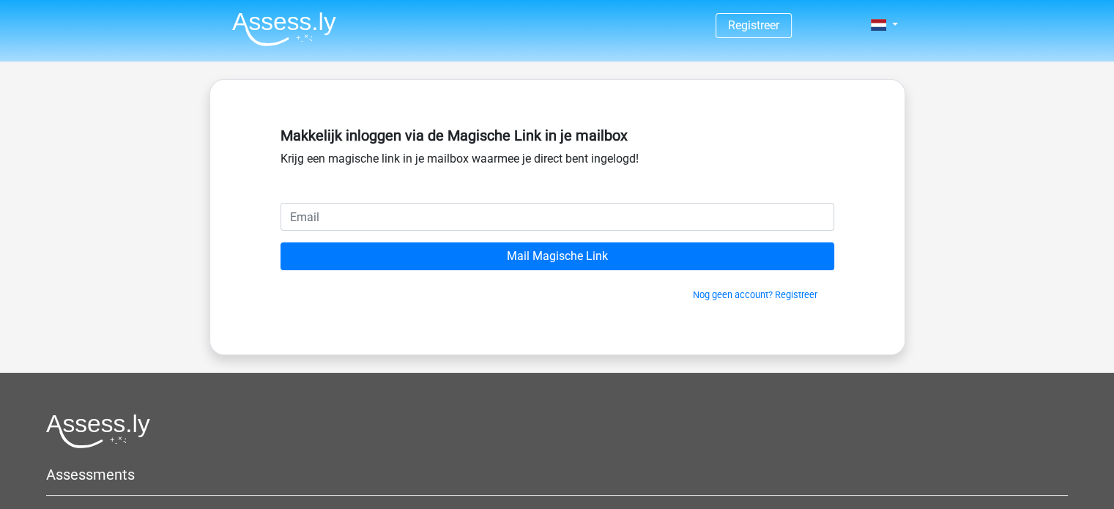
click at [404, 219] on input "email" at bounding box center [558, 217] width 554 height 28
type input "[EMAIL_ADDRESS][DOMAIN_NAME]"
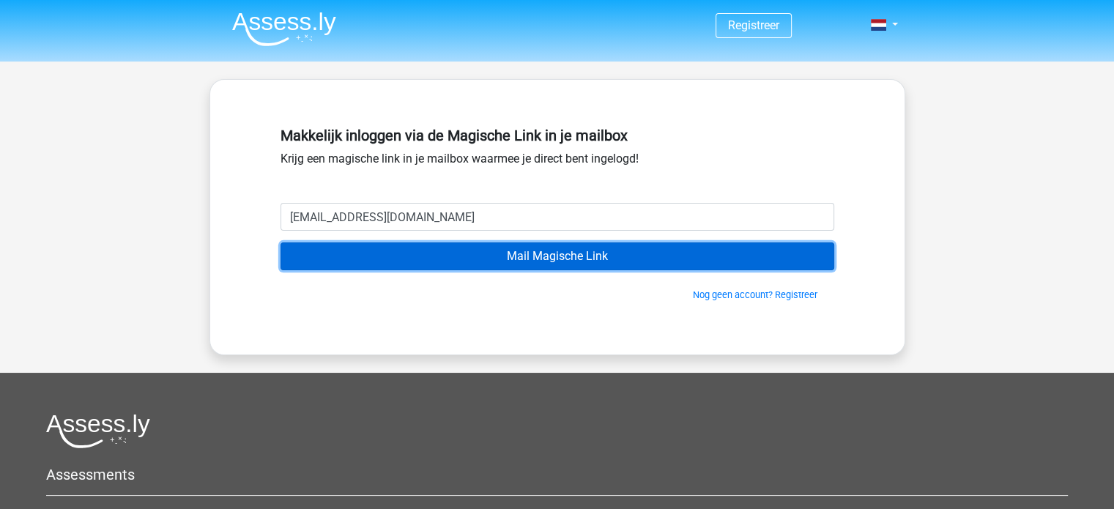
click at [554, 253] on input "Mail Magische Link" at bounding box center [558, 256] width 554 height 28
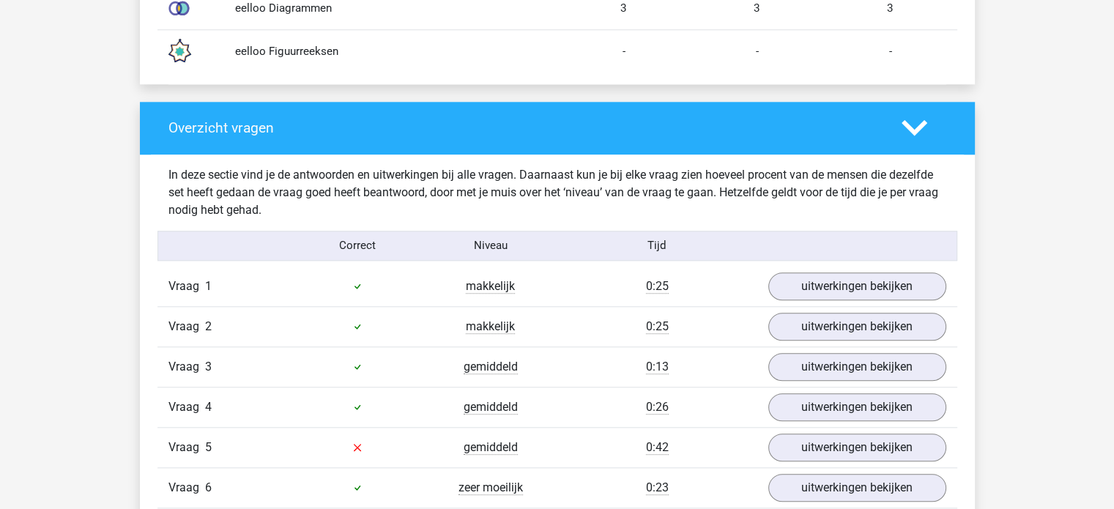
scroll to position [1685, 0]
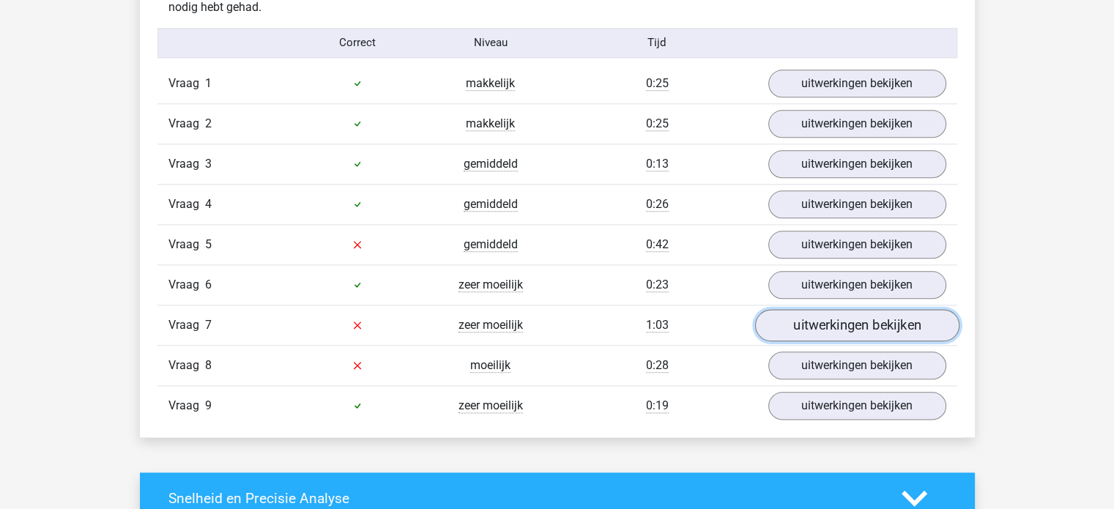
click at [801, 310] on link "uitwerkingen bekijken" at bounding box center [856, 325] width 204 height 32
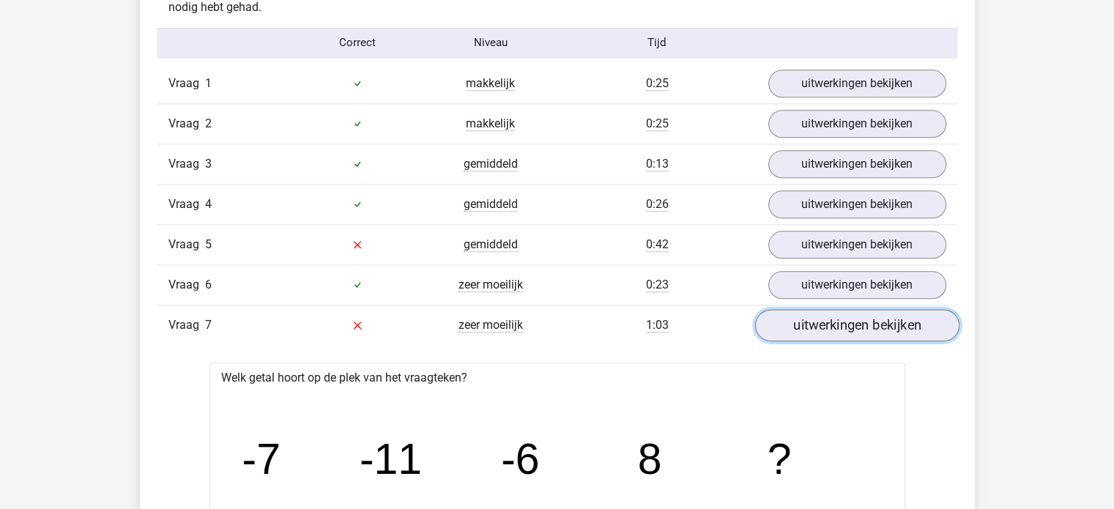
click at [801, 310] on link "uitwerkingen bekijken" at bounding box center [856, 325] width 204 height 32
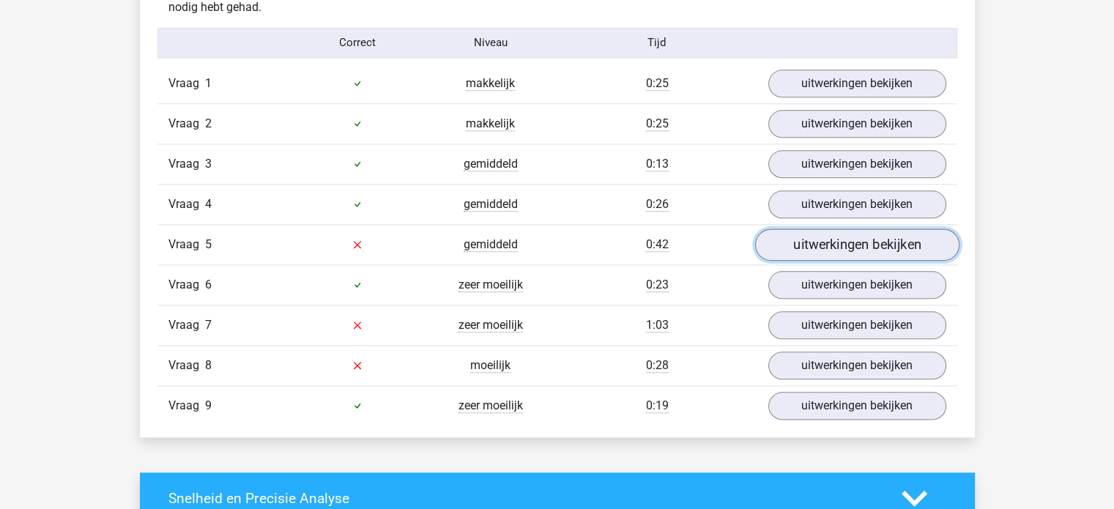
click at [819, 229] on link "uitwerkingen bekijken" at bounding box center [856, 245] width 204 height 32
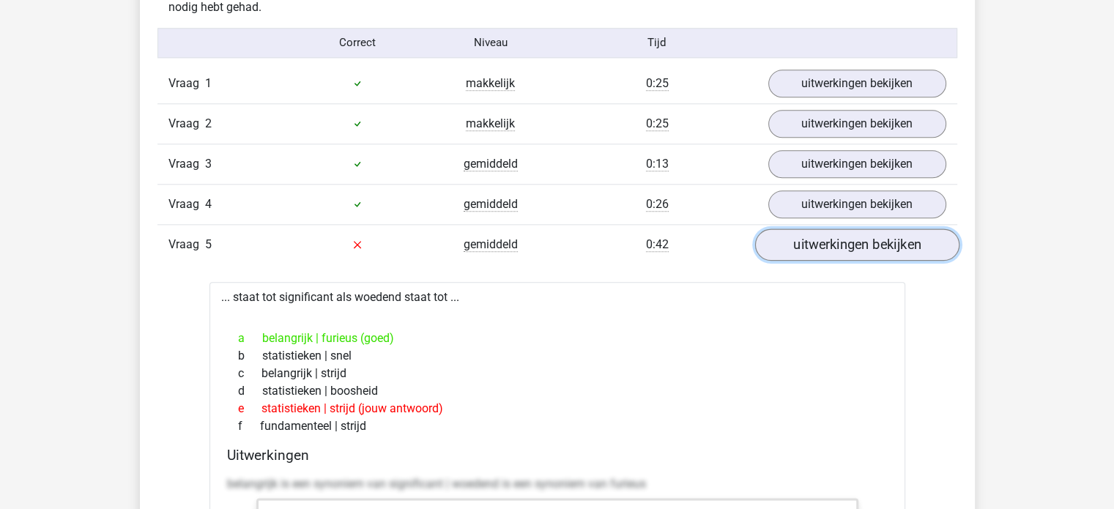
click at [819, 229] on link "uitwerkingen bekijken" at bounding box center [856, 245] width 204 height 32
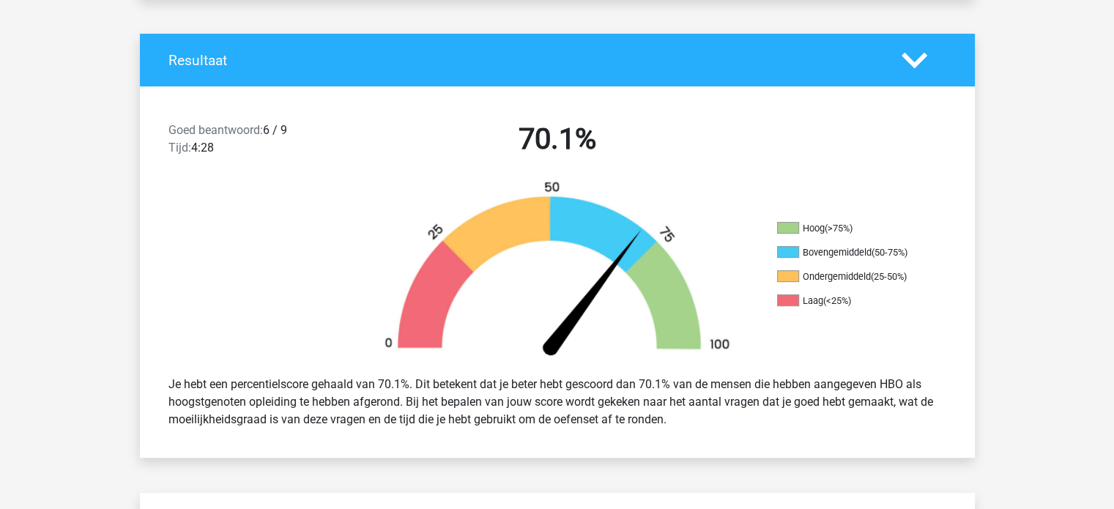
scroll to position [366, 0]
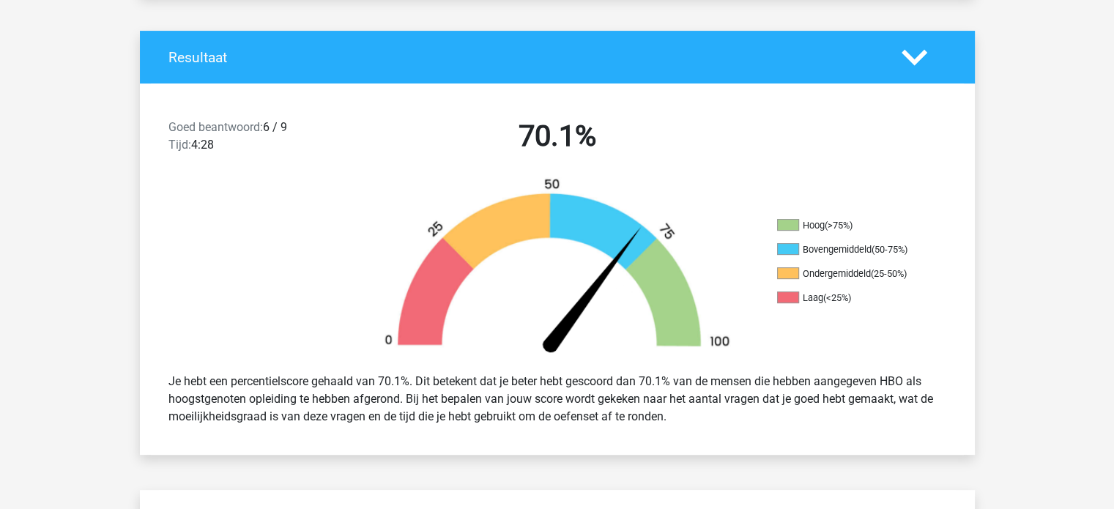
click at [909, 59] on icon at bounding box center [915, 58] width 26 height 26
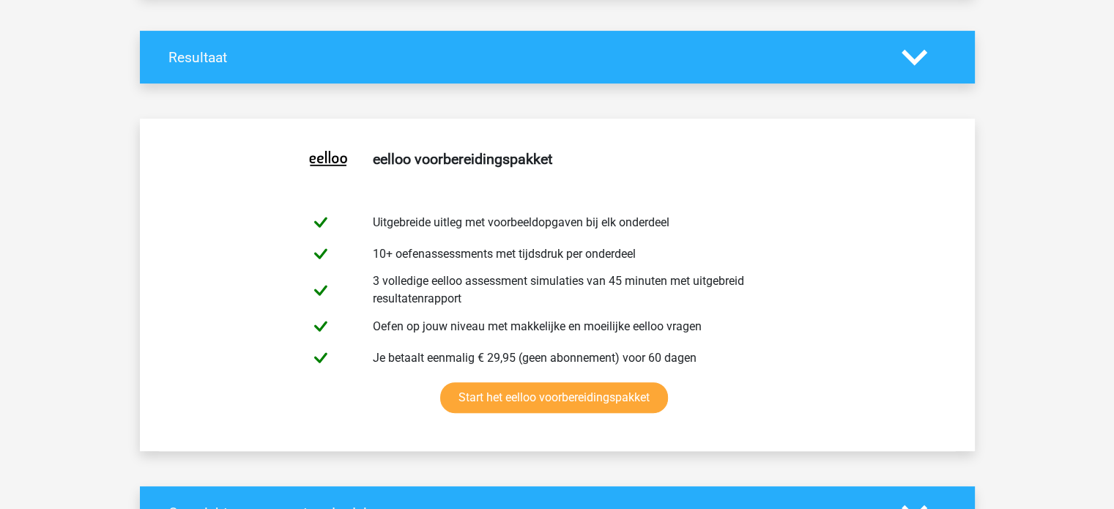
click at [913, 52] on icon at bounding box center [915, 58] width 26 height 26
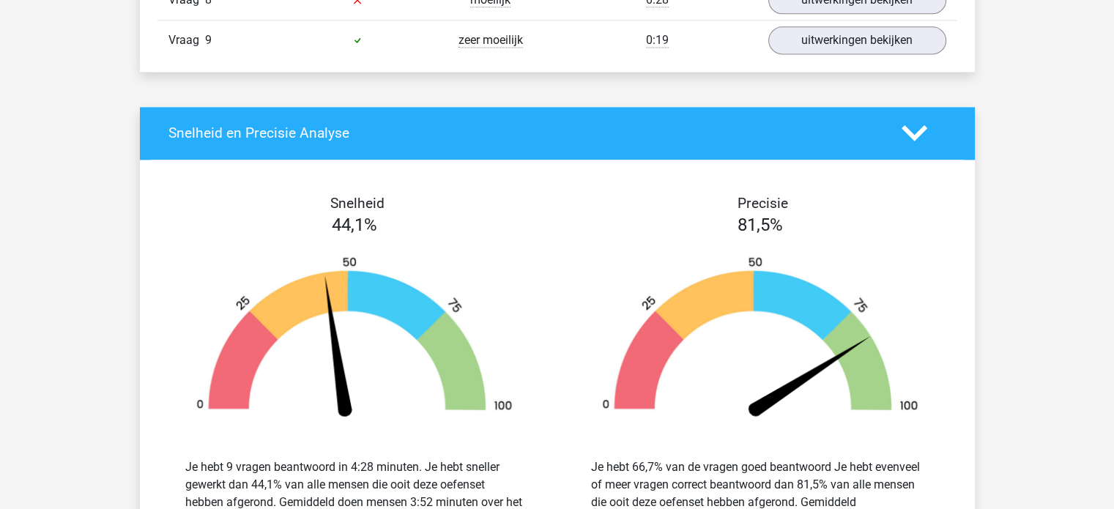
scroll to position [2271, 0]
